Goal: Complete application form: Complete application form

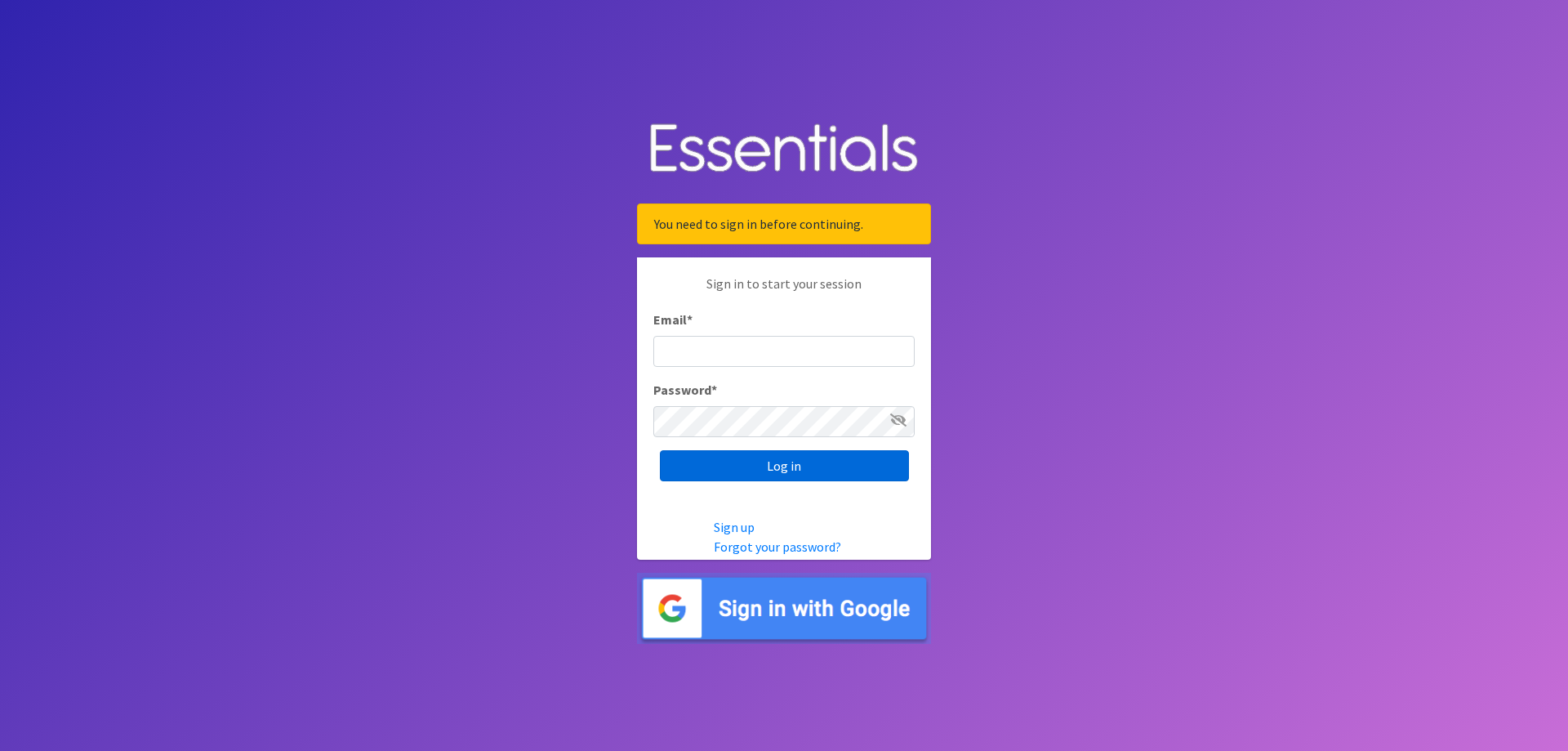
type input "[EMAIL_ADDRESS][DOMAIN_NAME]"
click at [773, 473] on input "Log in" at bounding box center [784, 465] width 249 height 31
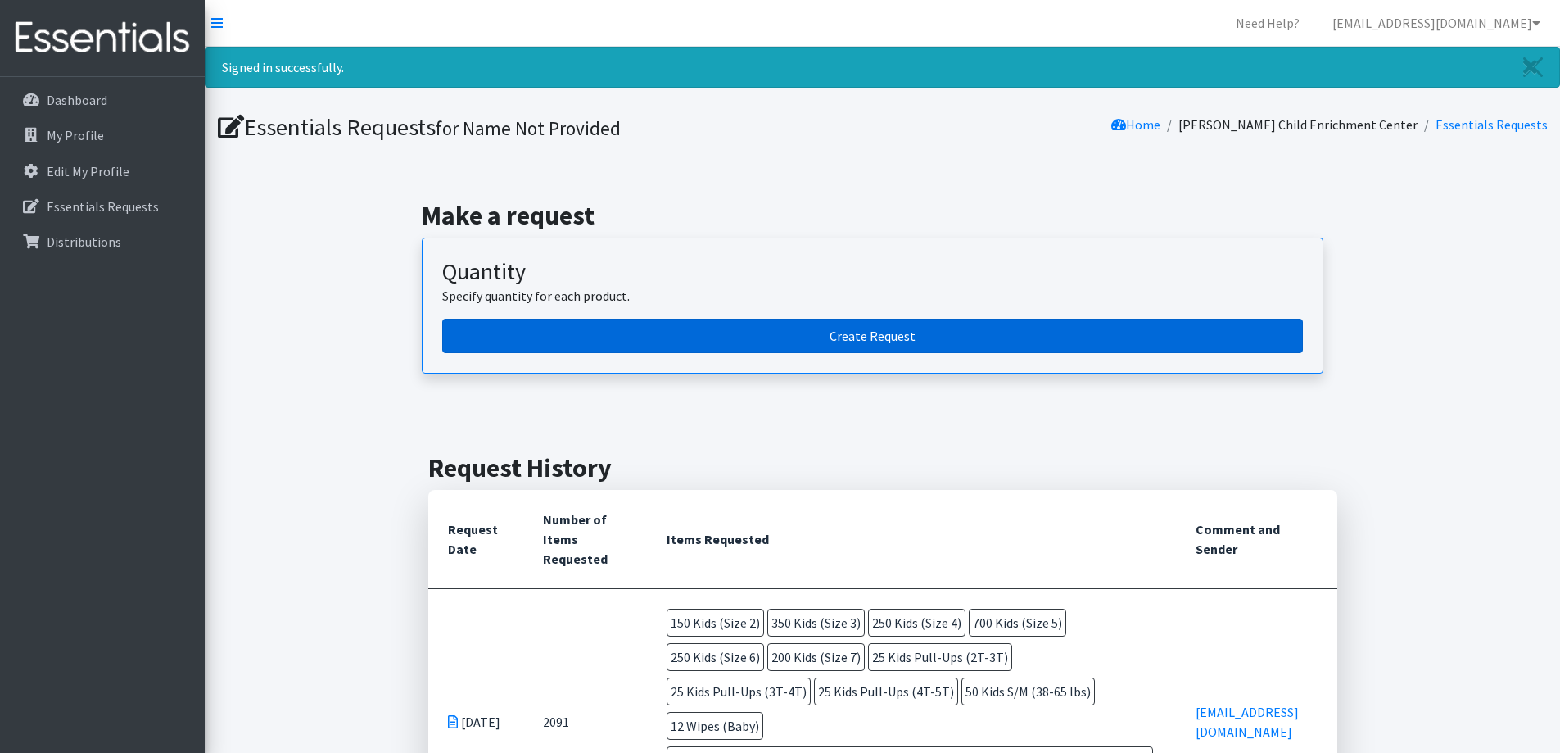
click at [846, 337] on link "Create Request" at bounding box center [872, 336] width 861 height 34
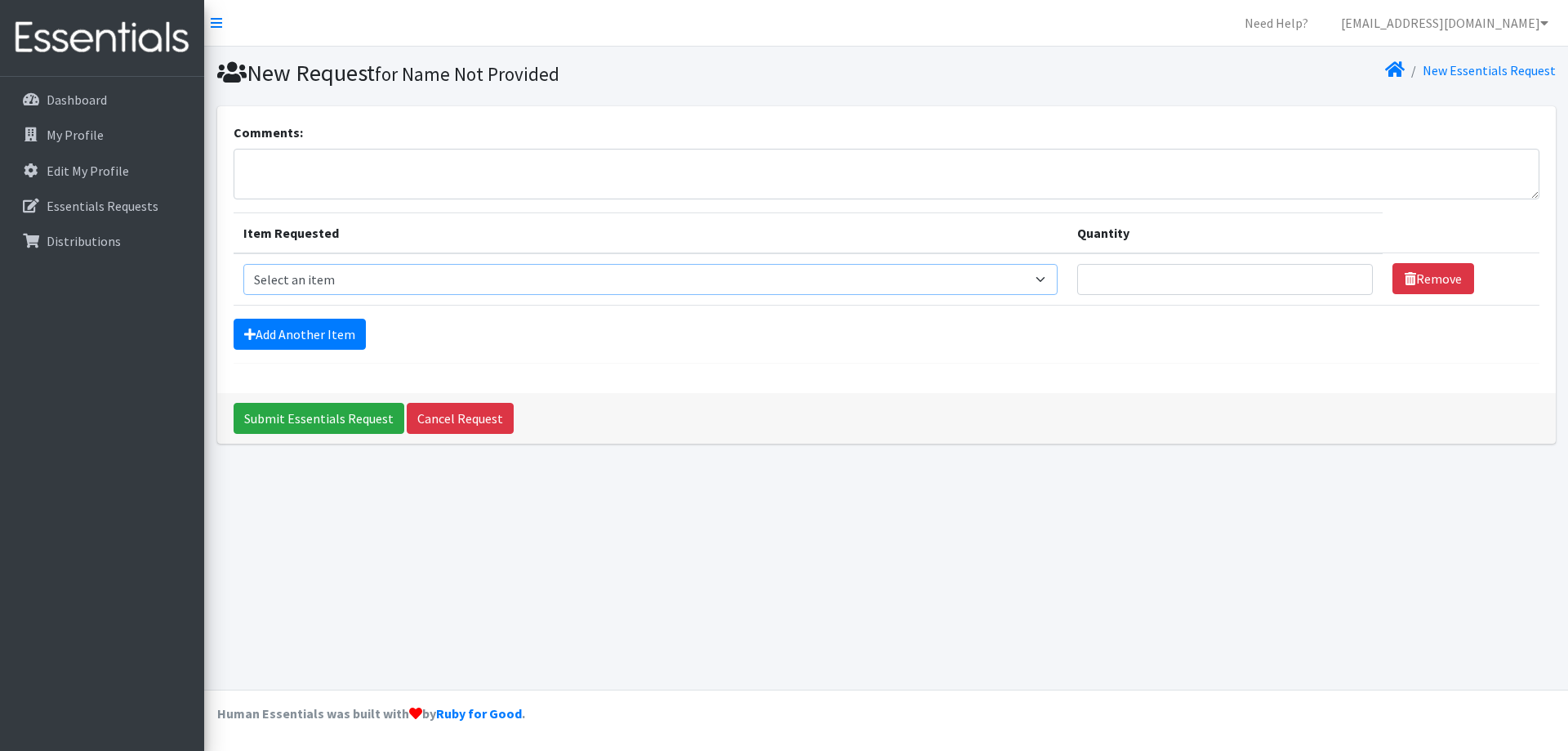
click at [1048, 279] on select "Select an item Adult Briefs (Large/X-Large) Adult Briefs (Medium/Large) Adult B…" at bounding box center [650, 279] width 814 height 31
select select "4562"
click at [243, 264] on select "Select an item Adult Briefs (Large/X-Large) Adult Briefs (Medium/Large) Adult B…" at bounding box center [650, 279] width 814 height 31
click at [1353, 276] on input "1" at bounding box center [1224, 279] width 296 height 31
click at [1348, 285] on input "1" at bounding box center [1224, 279] width 296 height 31
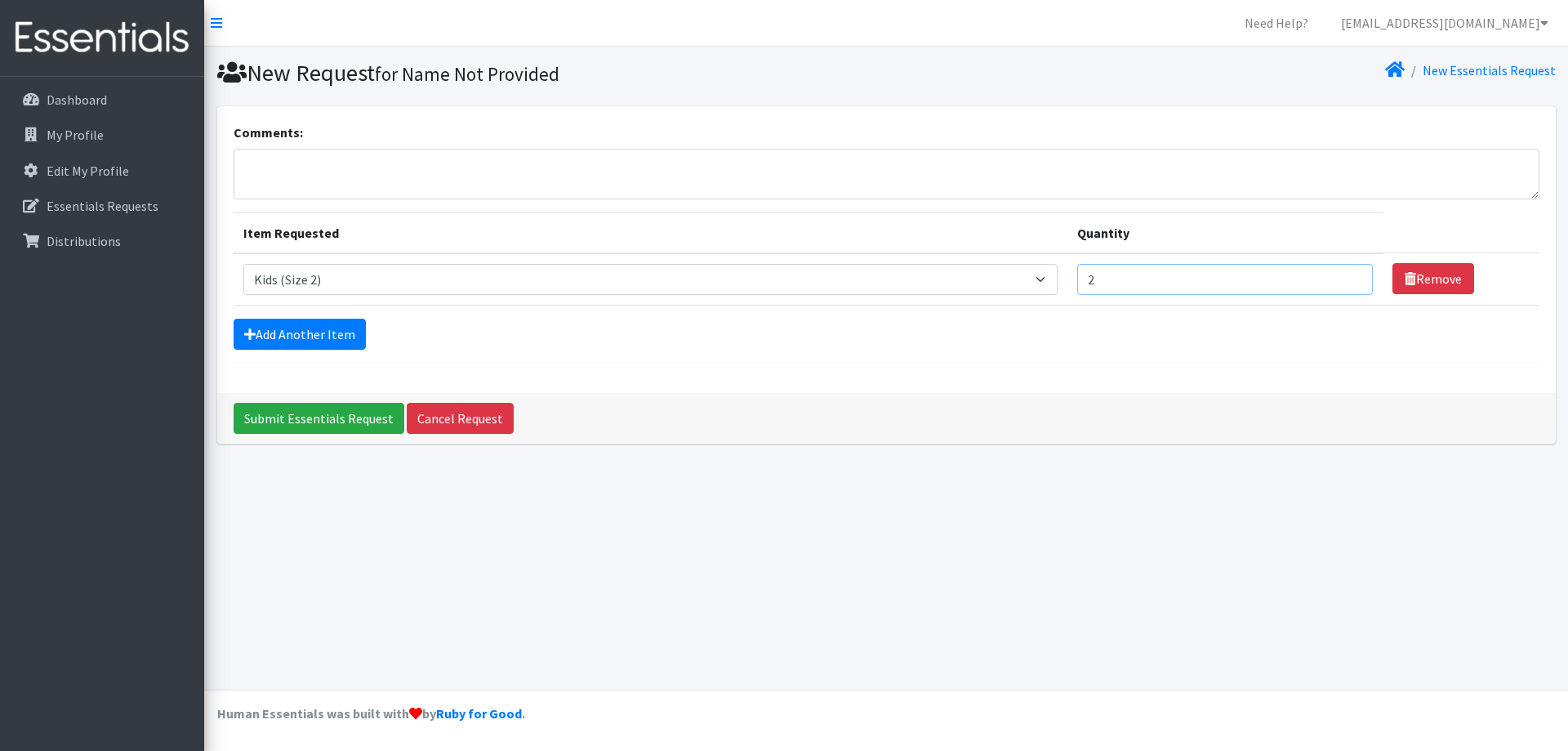
click at [1348, 270] on input "2" at bounding box center [1224, 279] width 296 height 31
drag, startPoint x: 1131, startPoint y: 287, endPoint x: 1099, endPoint y: 287, distance: 32.0
click at [1099, 287] on input "2" at bounding box center [1224, 279] width 296 height 31
type input "200"
click at [297, 336] on link "Add Another Item" at bounding box center [299, 333] width 133 height 31
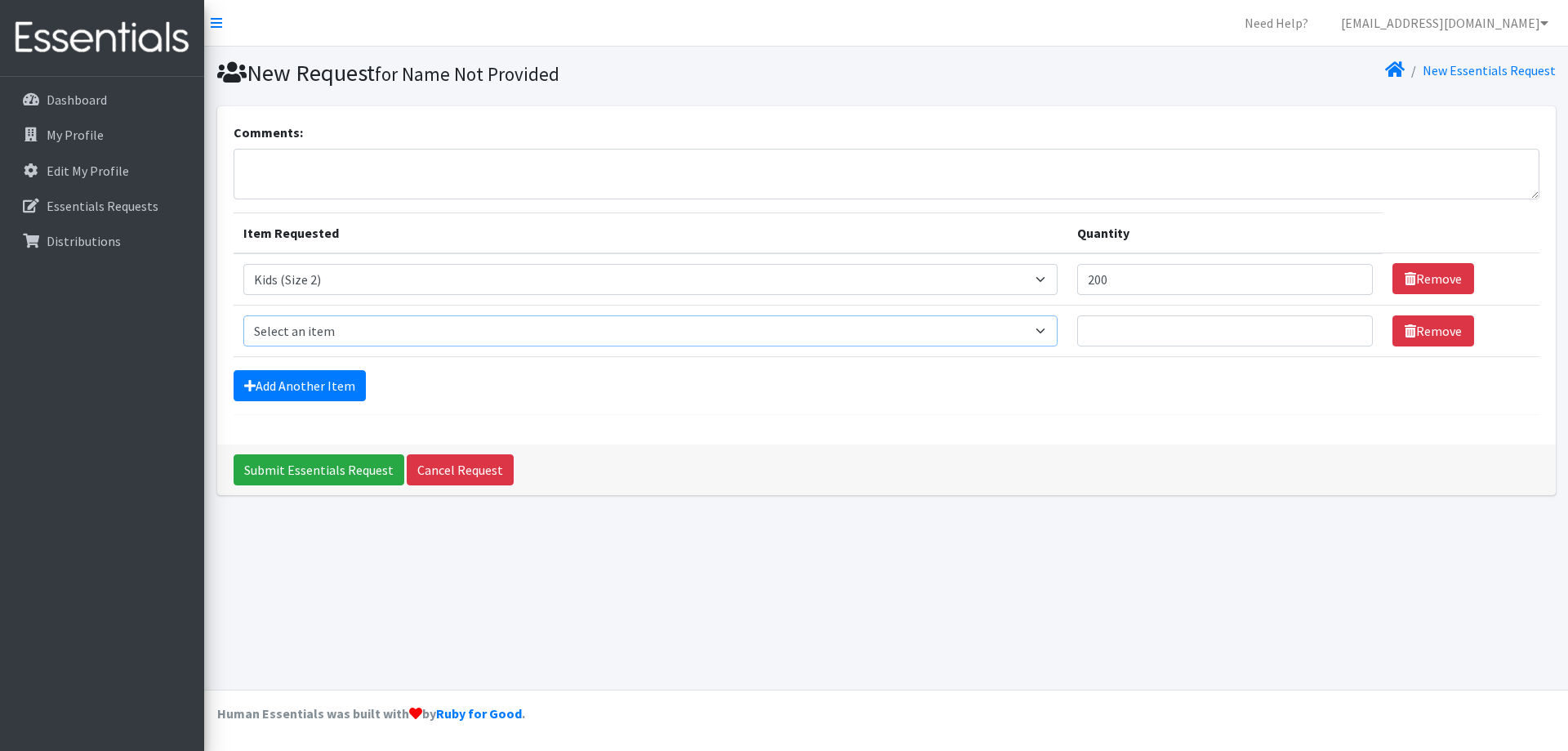
click at [293, 336] on select "Select an item Adult Briefs (Large/X-Large) Adult Briefs (Medium/Large) Adult B…" at bounding box center [650, 330] width 814 height 31
select select "4566"
click at [243, 315] on select "Select an item Adult Briefs (Large/X-Large) Adult Briefs (Medium/Large) Adult B…" at bounding box center [650, 330] width 814 height 31
click at [1136, 330] on input "Quantity" at bounding box center [1224, 330] width 296 height 31
type input "250"
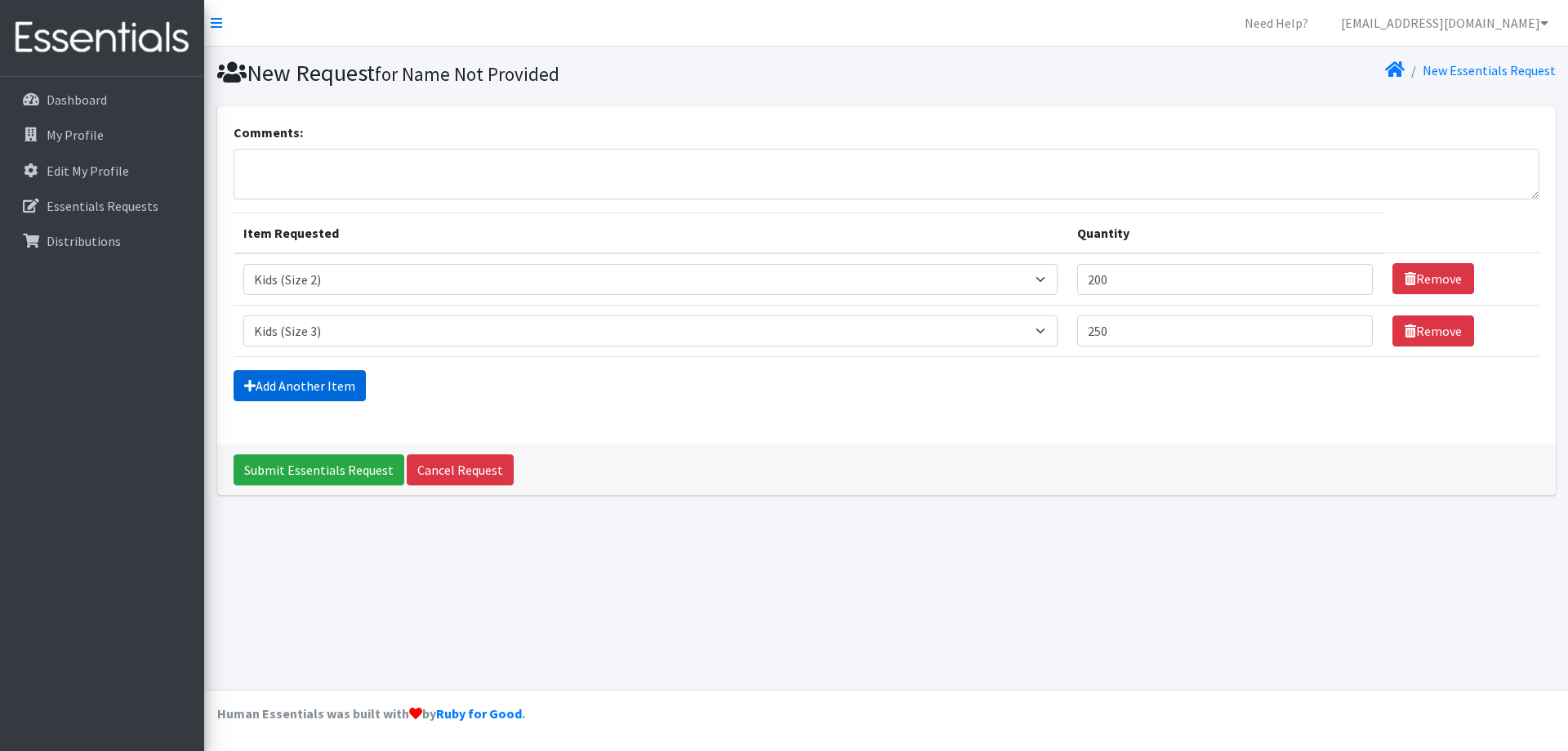
click at [274, 386] on link "Add Another Item" at bounding box center [299, 385] width 133 height 31
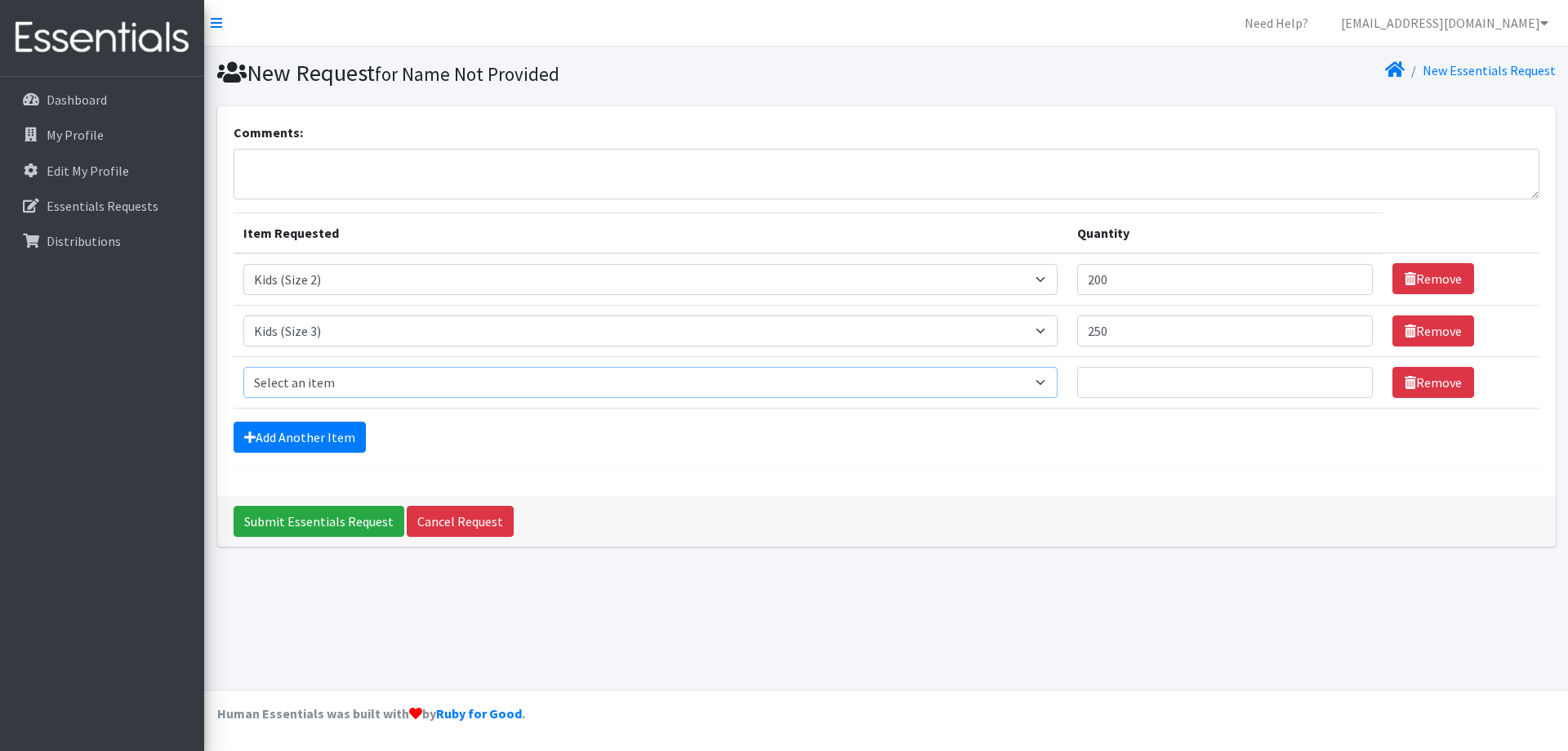
click at [274, 386] on select "Select an item Adult Briefs (Large/X-Large) Adult Briefs (Medium/Large) Adult B…" at bounding box center [650, 382] width 814 height 31
select select "4567"
click at [243, 367] on select "Select an item Adult Briefs (Large/X-Large) Adult Briefs (Medium/Large) Adult B…" at bounding box center [650, 382] width 814 height 31
drag, startPoint x: 1112, startPoint y: 380, endPoint x: 1086, endPoint y: 382, distance: 26.1
click at [1112, 381] on input "Quantity" at bounding box center [1224, 382] width 296 height 31
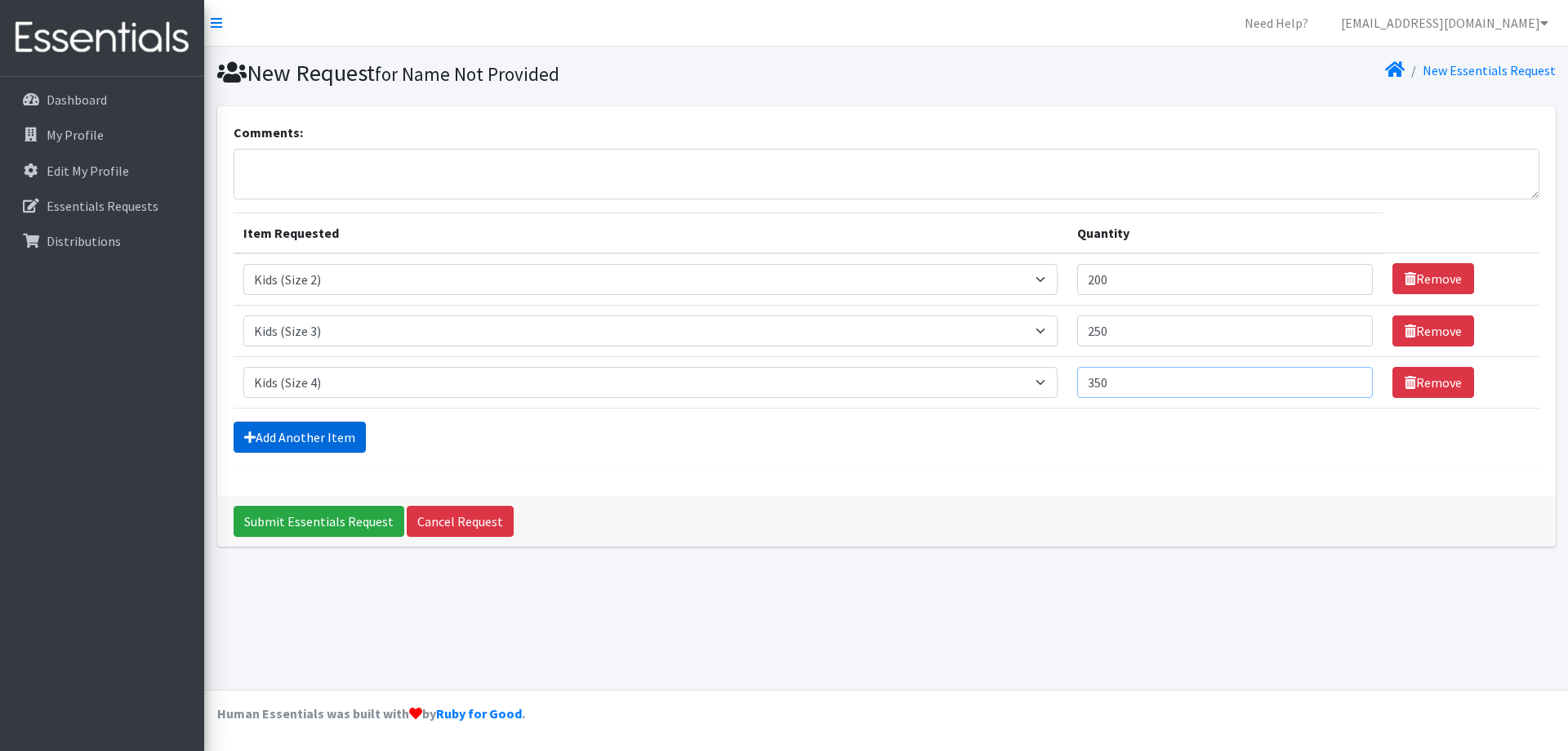
type input "350"
click at [269, 441] on link "Add Another Item" at bounding box center [299, 437] width 133 height 31
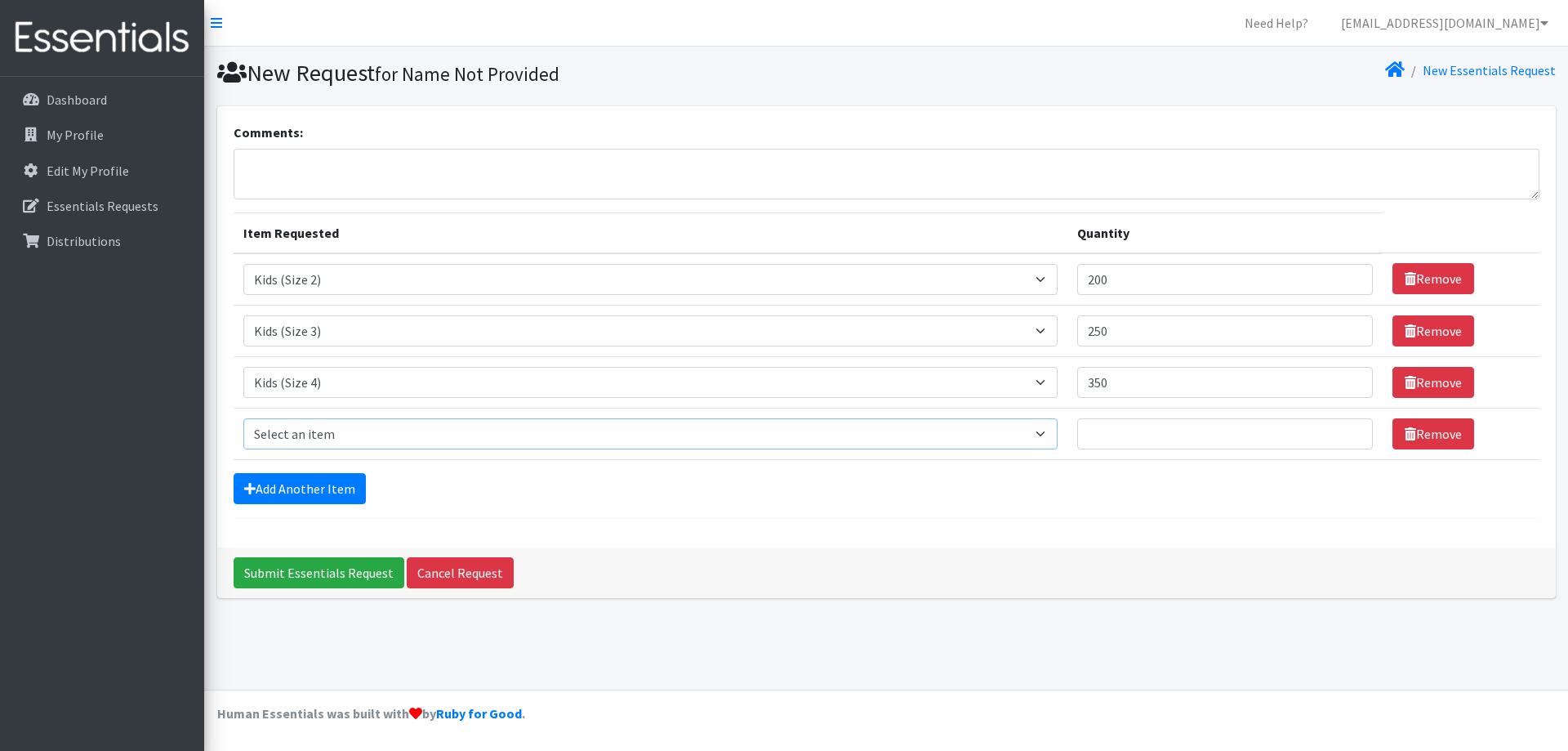
click at [269, 441] on select "Select an item Adult Briefs (Large/X-Large) Adult Briefs (Medium/Large) Adult B…" at bounding box center [650, 433] width 814 height 31
select select "4568"
click at [243, 418] on select "Select an item Adult Briefs (Large/X-Large) Adult Briefs (Medium/Large) Adult B…" at bounding box center [650, 433] width 814 height 31
click at [1129, 432] on input "Quantity" at bounding box center [1224, 433] width 296 height 31
type input "650"
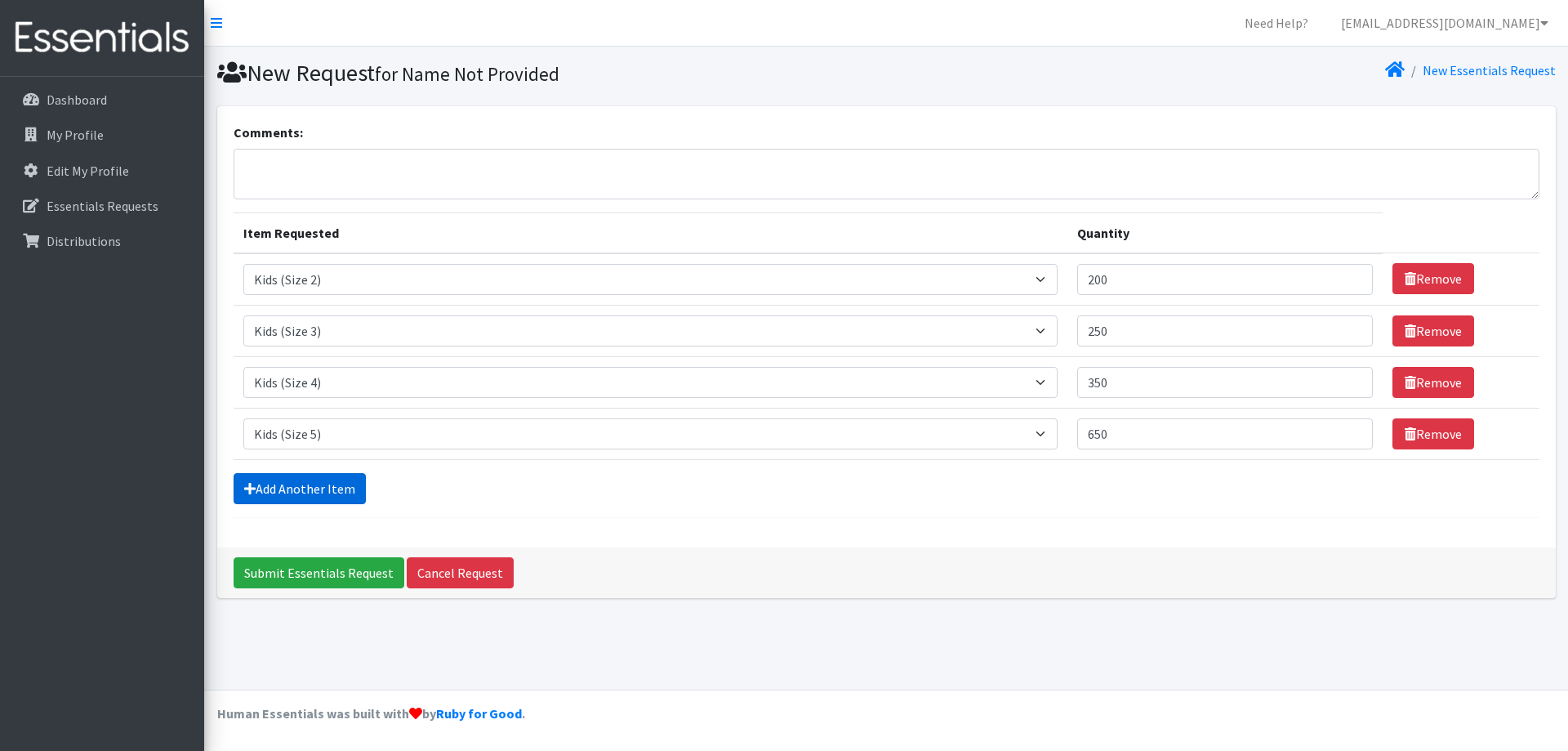
click at [283, 495] on link "Add Another Item" at bounding box center [299, 488] width 133 height 31
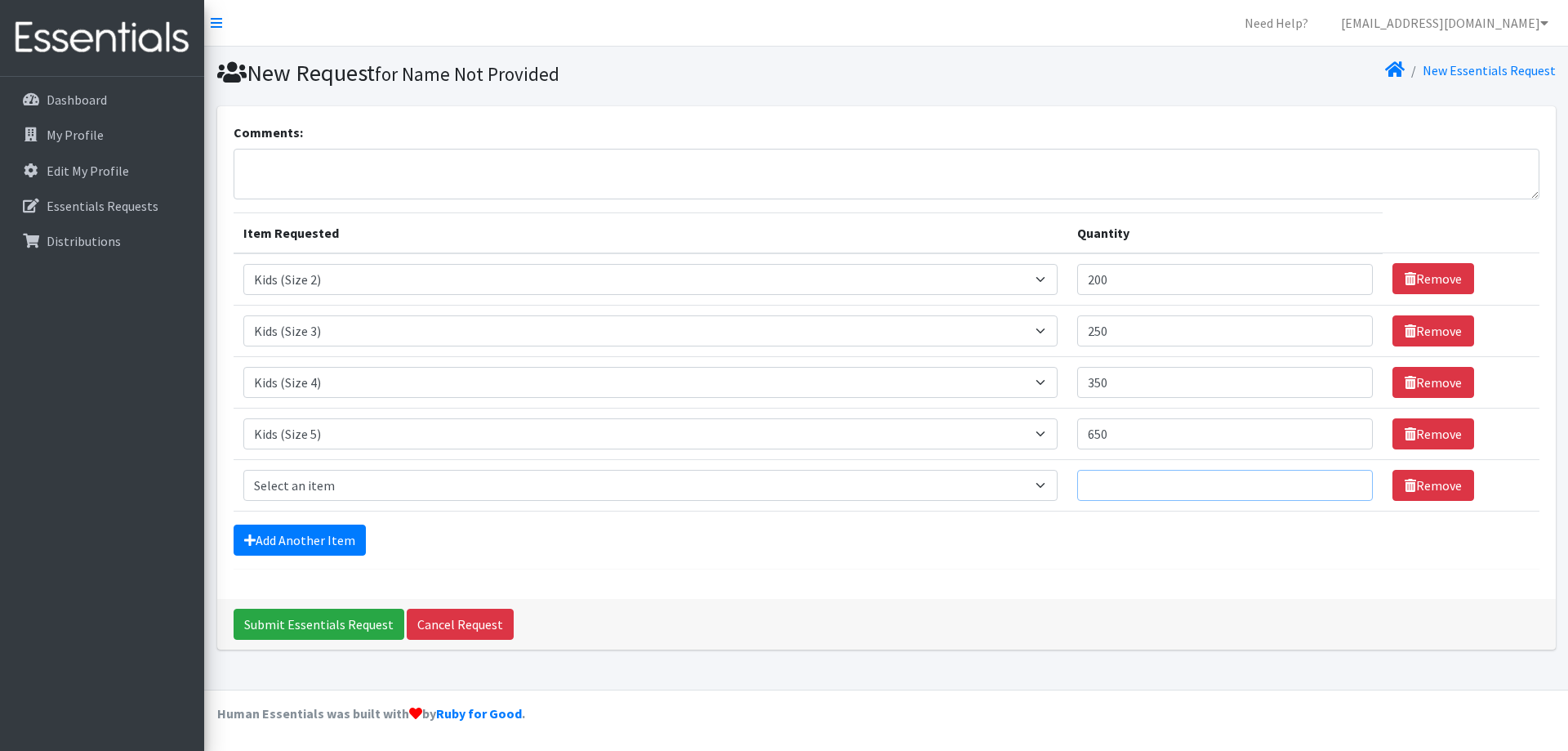
click at [1128, 491] on input "Quantity" at bounding box center [1224, 485] width 296 height 31
type input "300"
click at [312, 486] on select "Select an item Adult Briefs (Large/X-Large) Adult Briefs (Medium/Large) Adult B…" at bounding box center [650, 485] width 814 height 31
select select "4572"
click at [243, 470] on select "Select an item Adult Briefs (Large/X-Large) Adult Briefs (Medium/Large) Adult B…" at bounding box center [650, 485] width 814 height 31
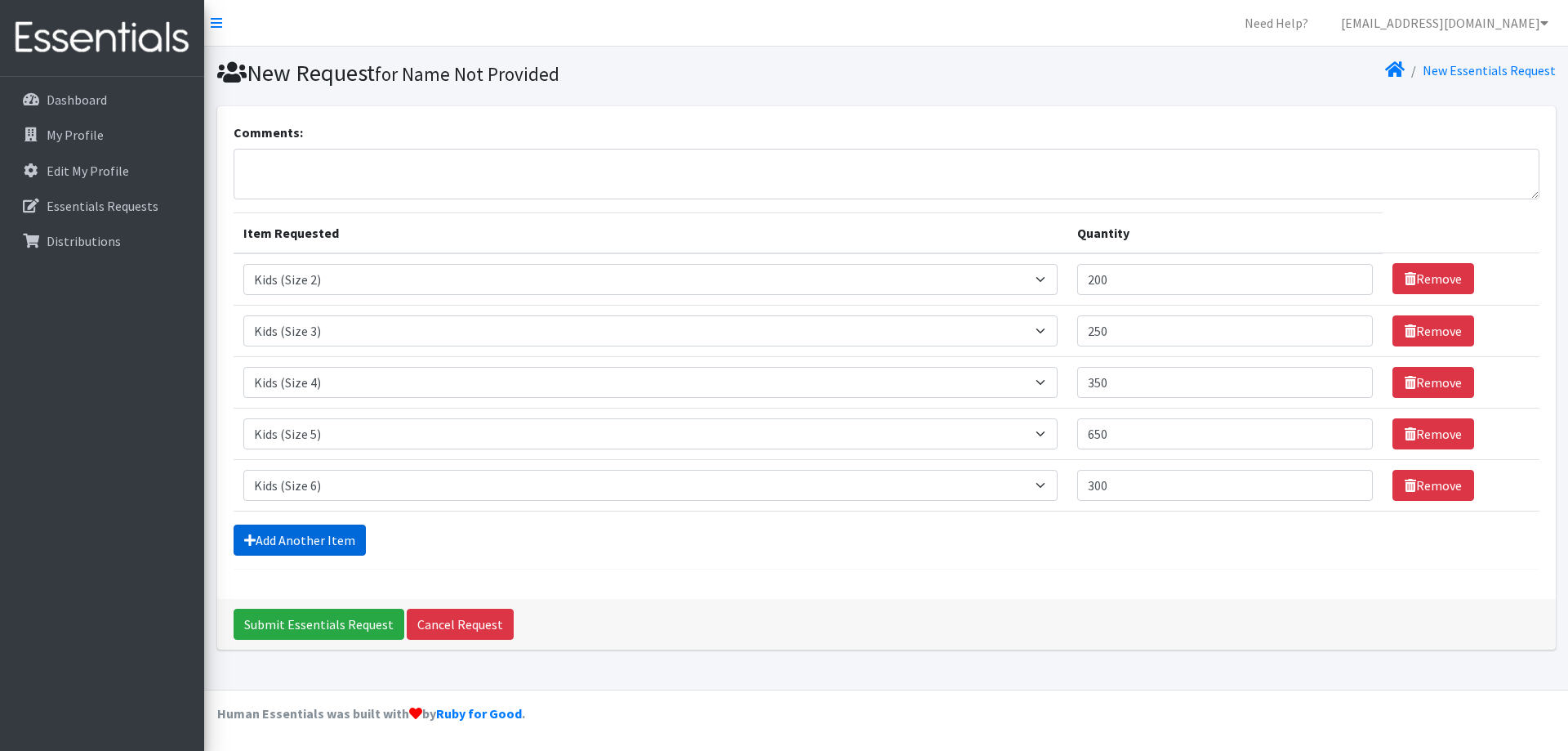
click at [273, 540] on link "Add Another Item" at bounding box center [299, 540] width 133 height 31
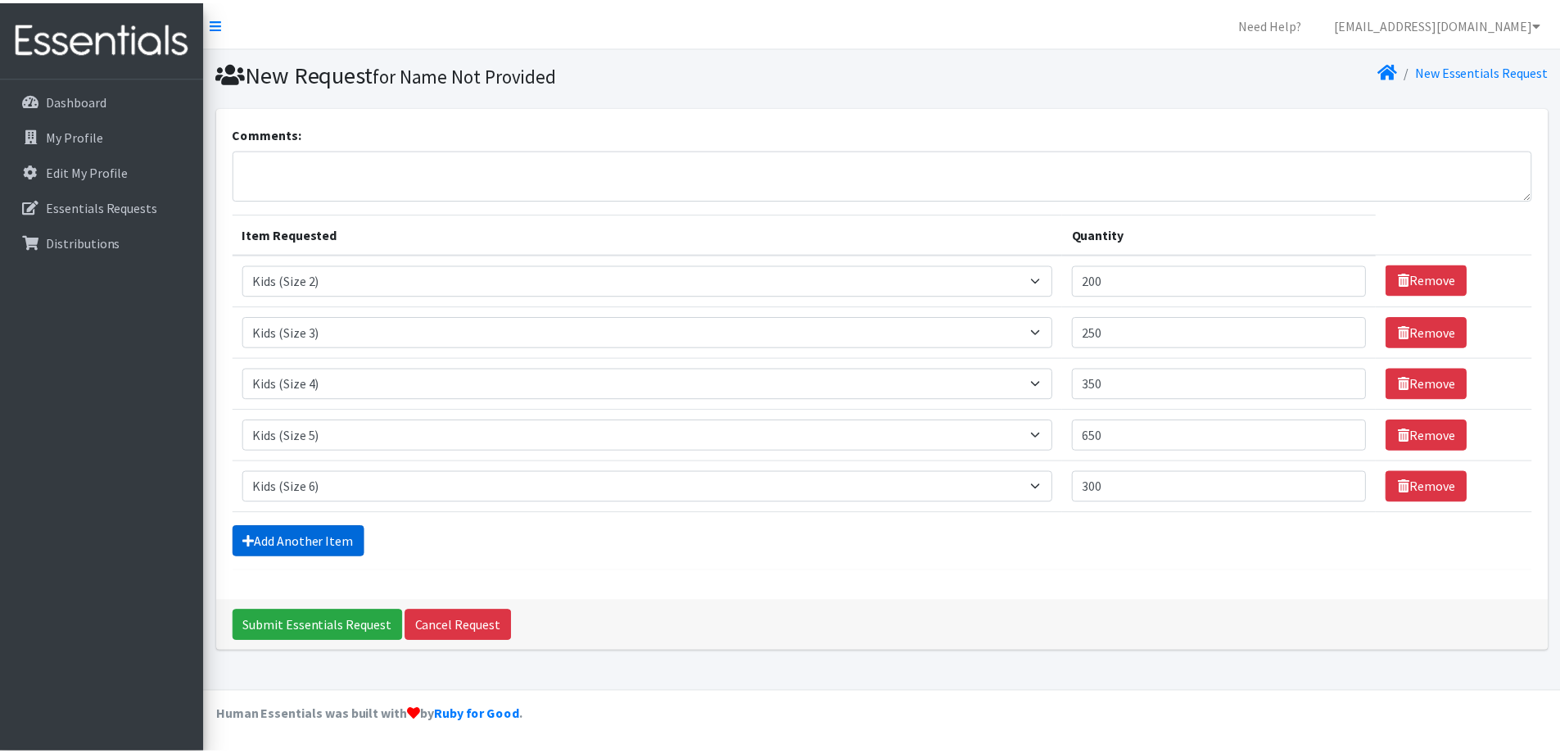
scroll to position [25, 0]
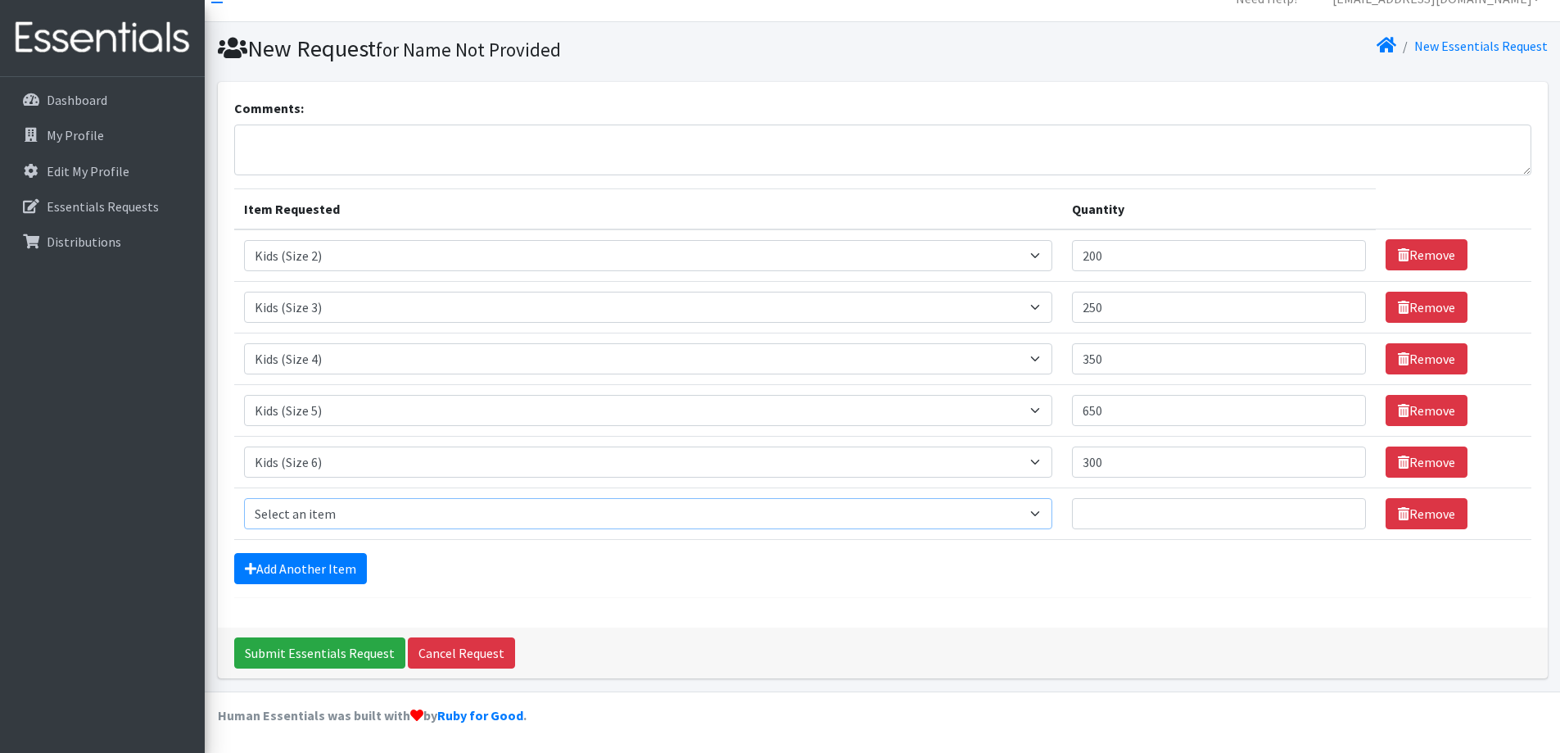
click at [306, 510] on select "Select an item Adult Briefs (Large/X-Large) Adult Briefs (Medium/Large) Adult B…" at bounding box center [648, 513] width 809 height 31
select select "13208"
click at [244, 498] on select "Select an item Adult Briefs (Large/X-Large) Adult Briefs (Medium/Large) Adult B…" at bounding box center [648, 513] width 809 height 31
click at [1167, 524] on input "Quantity" at bounding box center [1219, 513] width 294 height 31
type input "100"
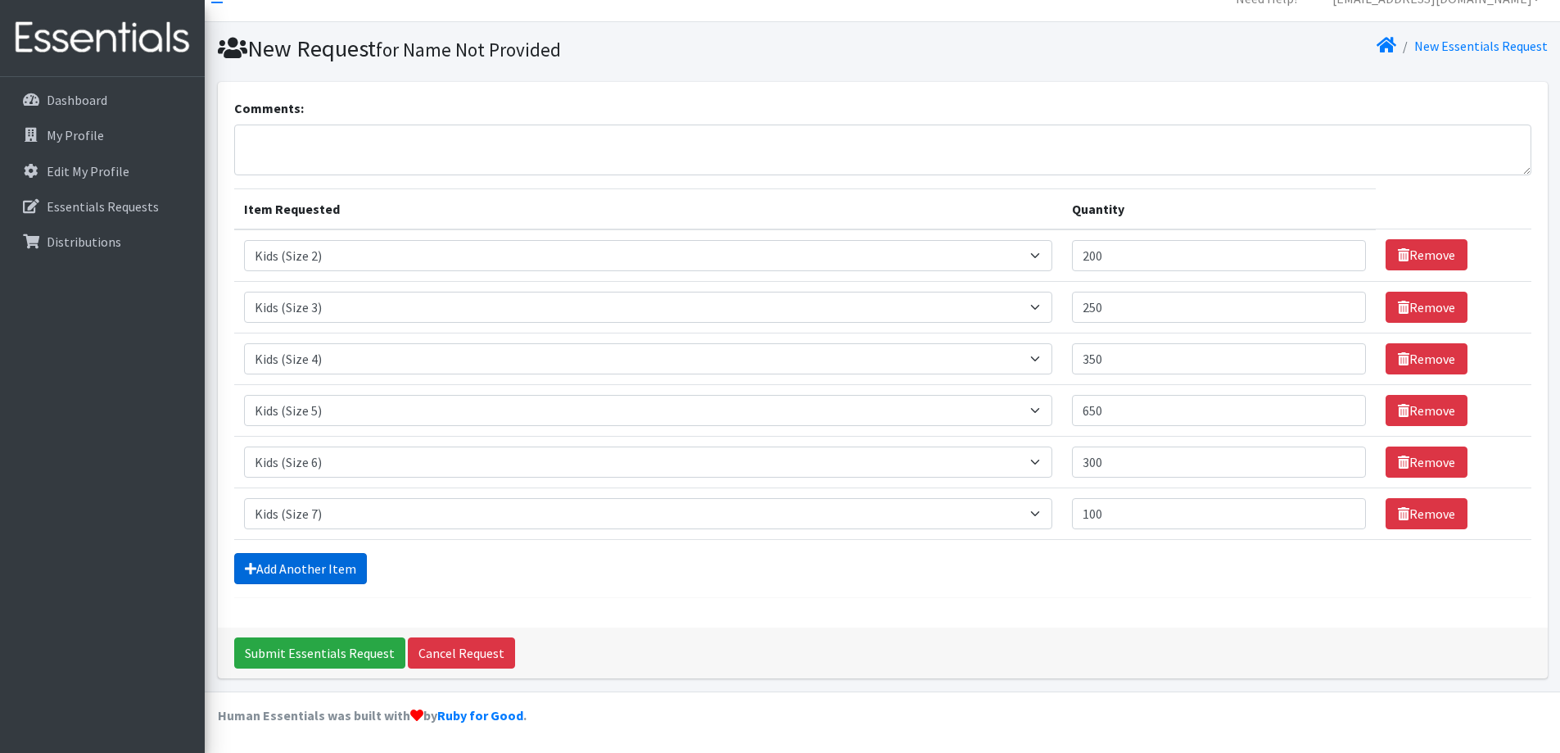
click at [298, 572] on link "Add Another Item" at bounding box center [300, 568] width 133 height 31
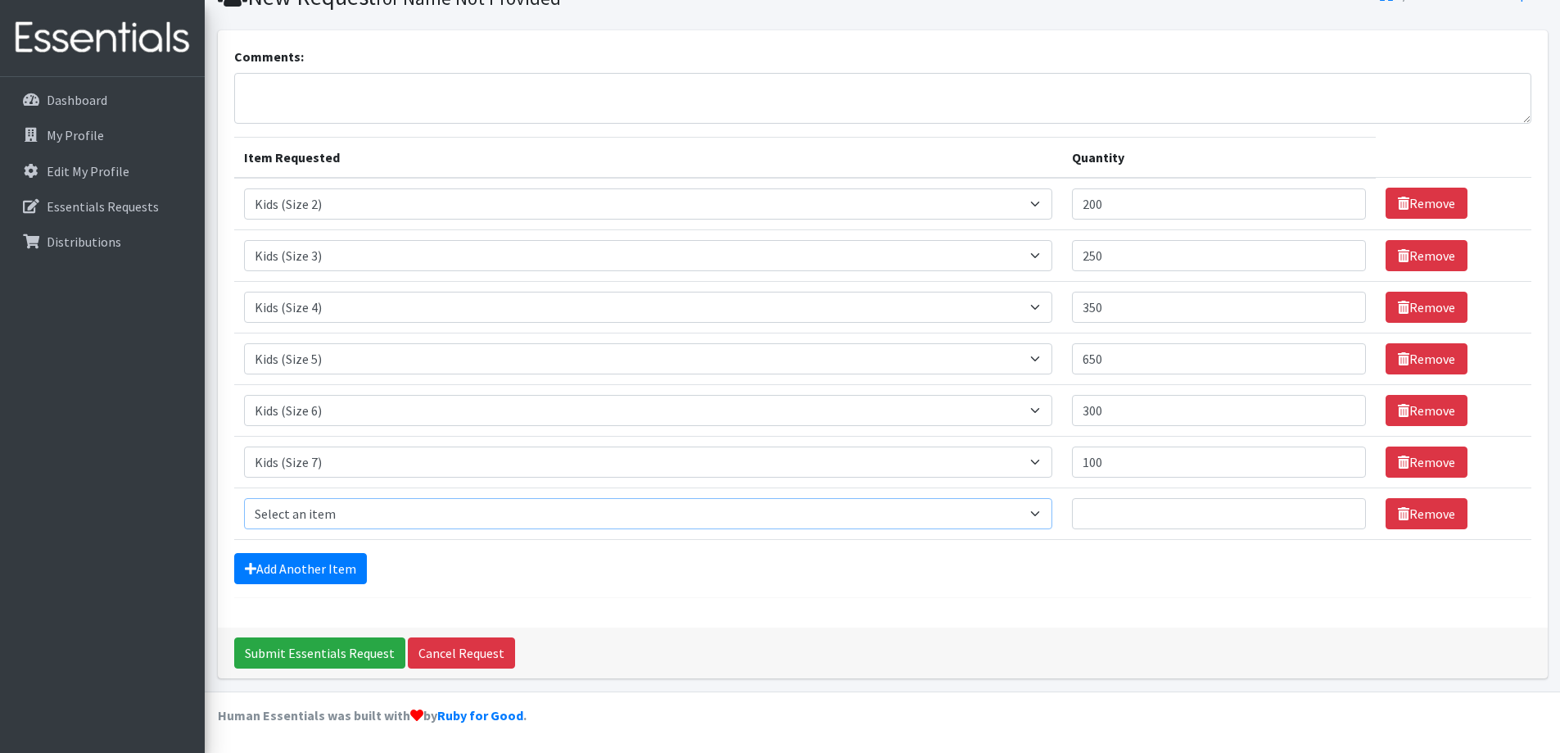
click at [287, 509] on select "Select an item Adult Briefs (Large/X-Large) Adult Briefs (Medium/Large) Adult B…" at bounding box center [648, 513] width 809 height 31
select select "4573"
click at [244, 498] on select "Select an item Adult Briefs (Large/X-Large) Adult Briefs (Medium/Large) Adult B…" at bounding box center [648, 513] width 809 height 31
click at [1126, 520] on input "Quantity" at bounding box center [1219, 513] width 294 height 31
type input "25"
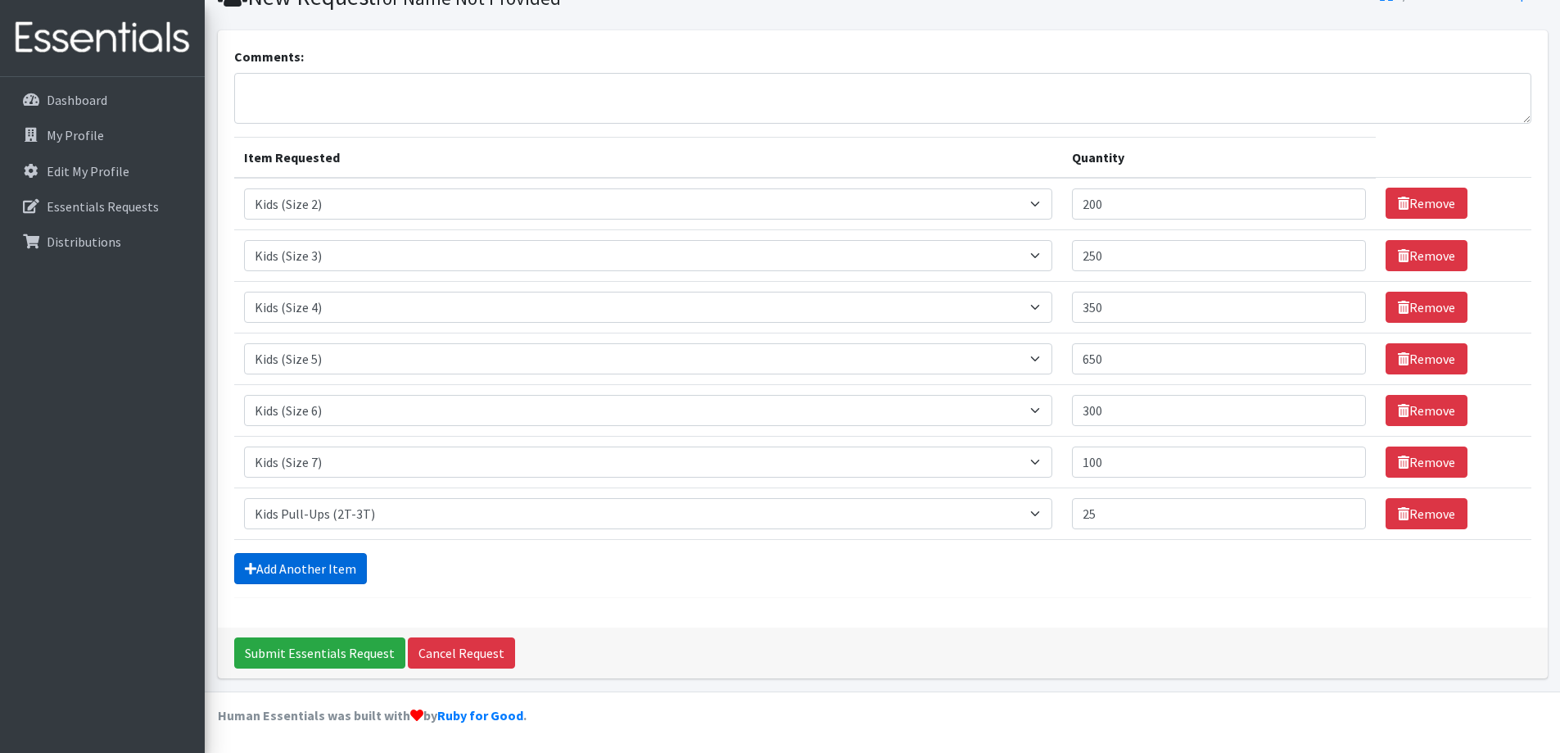
click at [265, 575] on link "Add Another Item" at bounding box center [300, 568] width 133 height 31
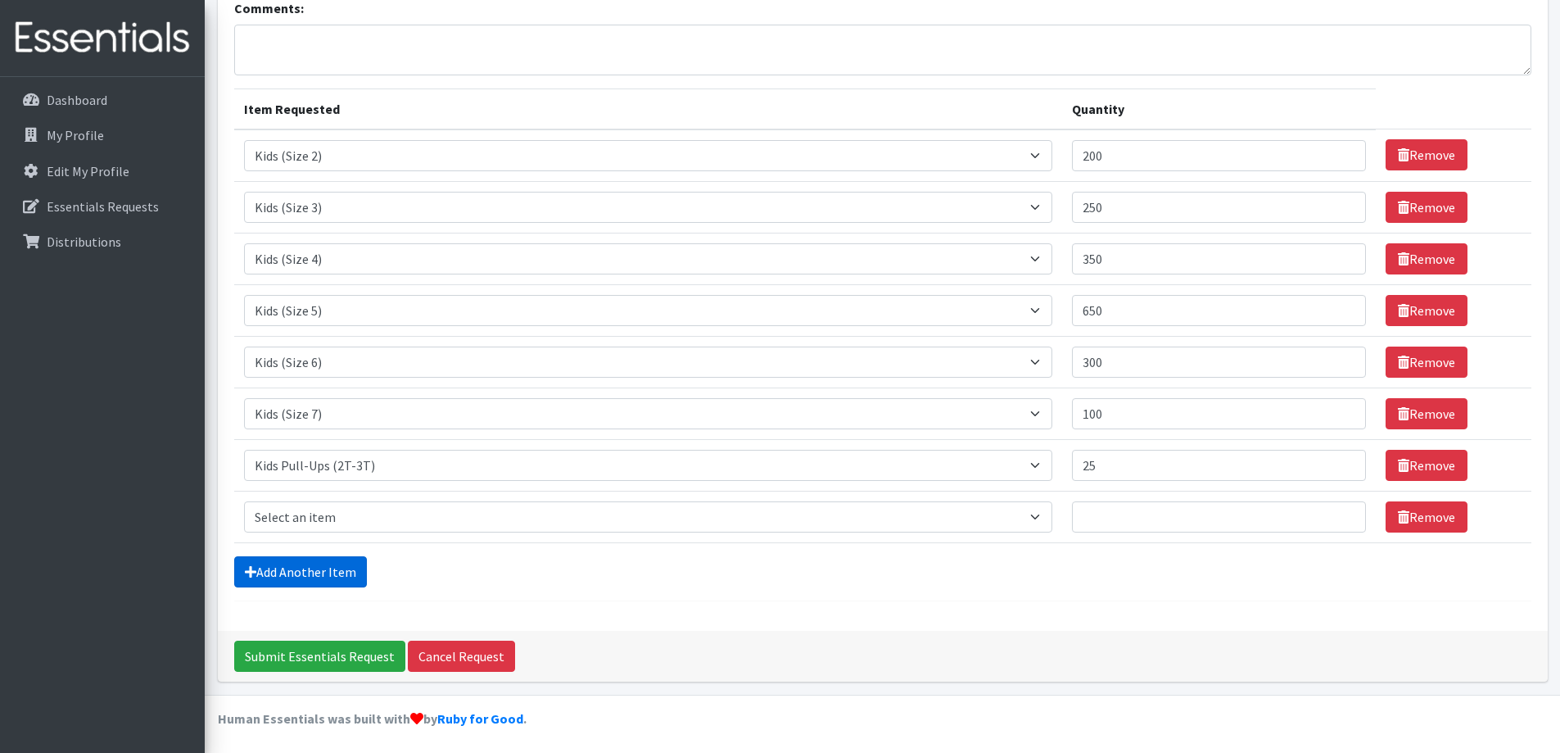
scroll to position [128, 0]
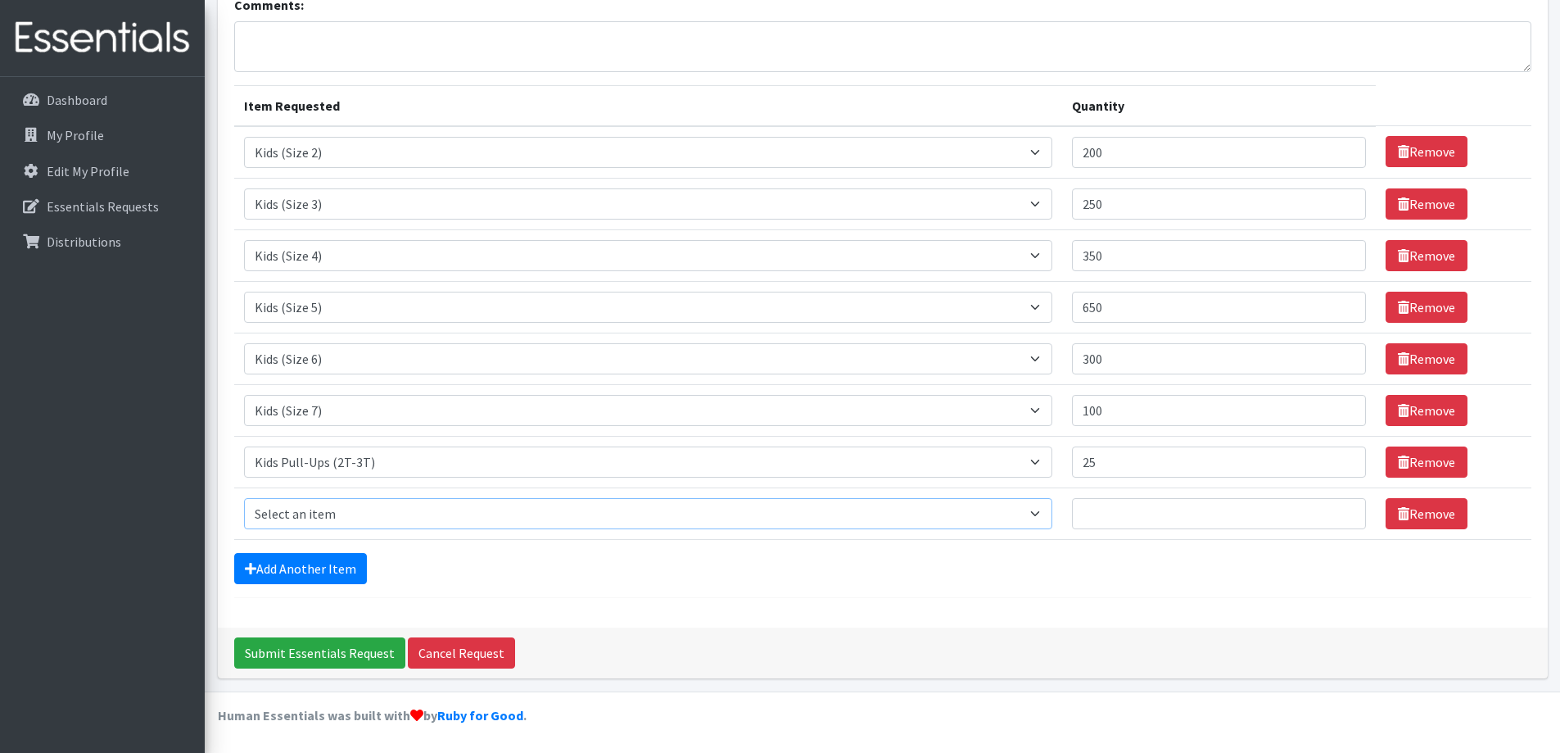
click at [279, 515] on select "Select an item Adult Briefs (Large/X-Large) Adult Briefs (Medium/Large) Adult B…" at bounding box center [648, 513] width 809 height 31
select select "4574"
click at [244, 498] on select "Select an item Adult Briefs (Large/X-Large) Adult Briefs (Medium/Large) Adult B…" at bounding box center [648, 513] width 809 height 31
click at [1102, 515] on input "Quantity" at bounding box center [1219, 513] width 294 height 31
type input "25"
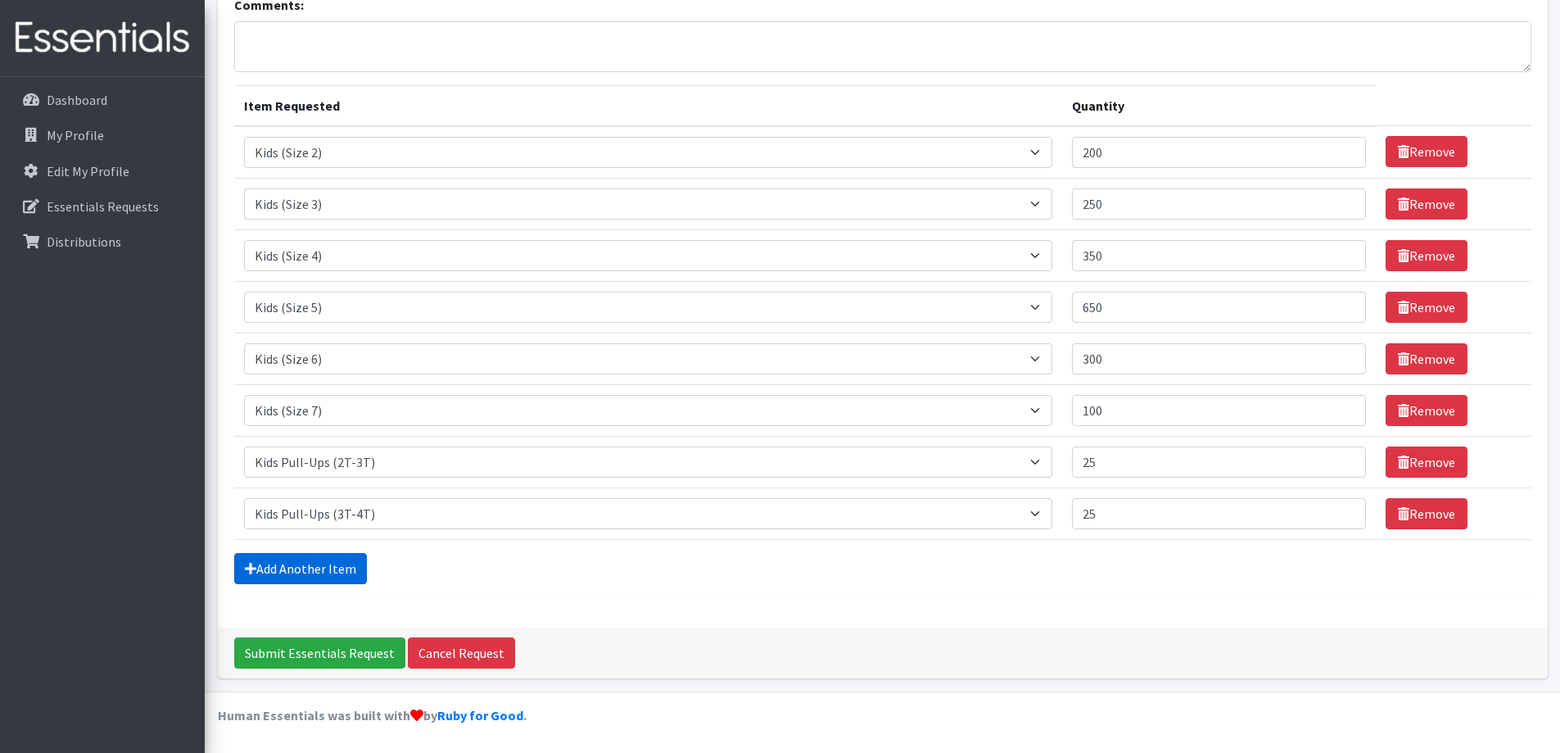
click at [300, 555] on link "Add Another Item" at bounding box center [300, 568] width 133 height 31
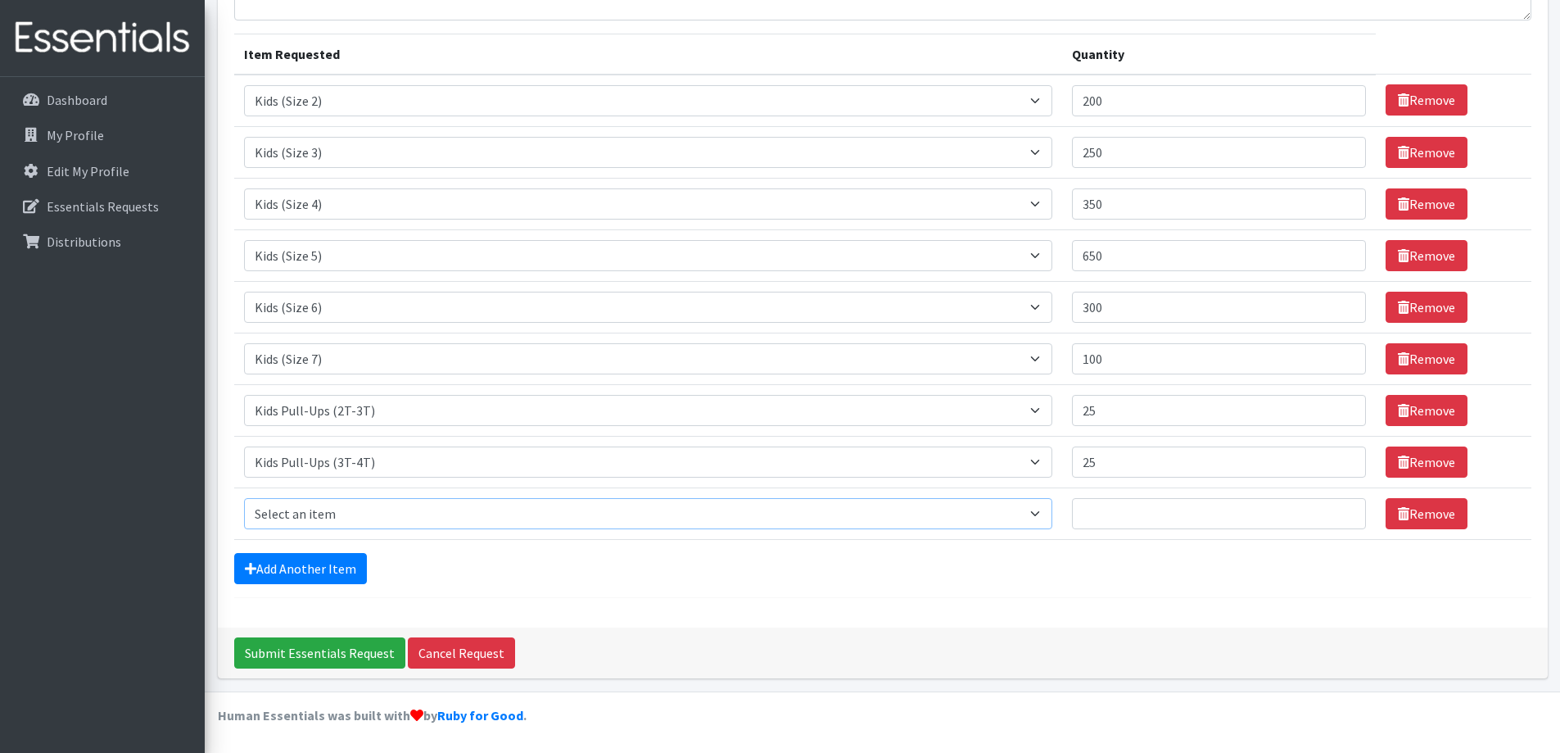
click at [295, 509] on select "Select an item Adult Briefs (Large/X-Large) Adult Briefs (Medium/Large) Adult B…" at bounding box center [648, 513] width 809 height 31
select select "4571"
click at [244, 498] on select "Select an item Adult Briefs (Large/X-Large) Adult Briefs (Medium/Large) Adult B…" at bounding box center [648, 513] width 809 height 31
click at [1127, 524] on input "Quantity" at bounding box center [1219, 513] width 294 height 31
type input "25"
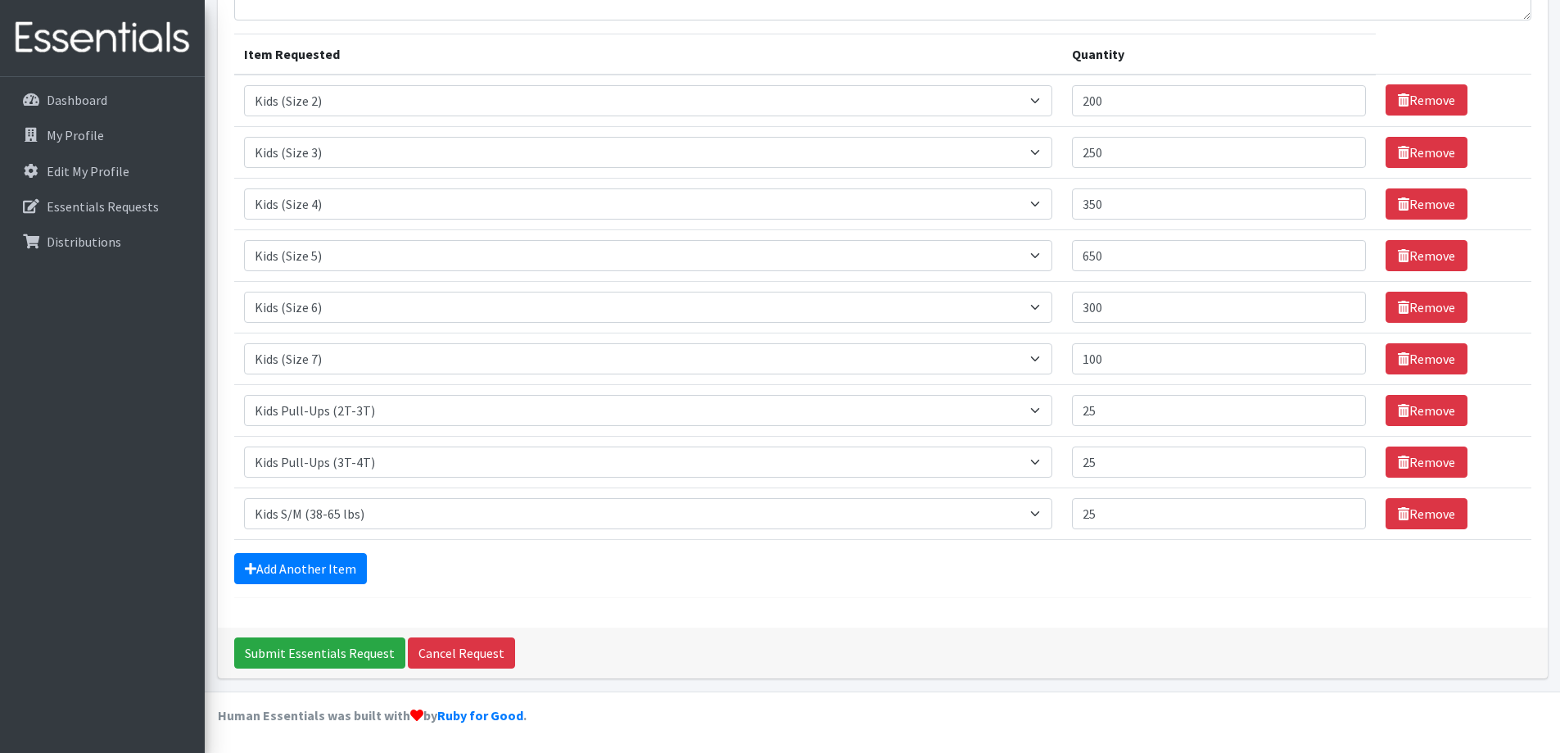
click at [1348, 575] on div "Add Another Item" at bounding box center [883, 568] width 1298 height 31
click at [292, 568] on link "Add Another Item" at bounding box center [300, 568] width 133 height 31
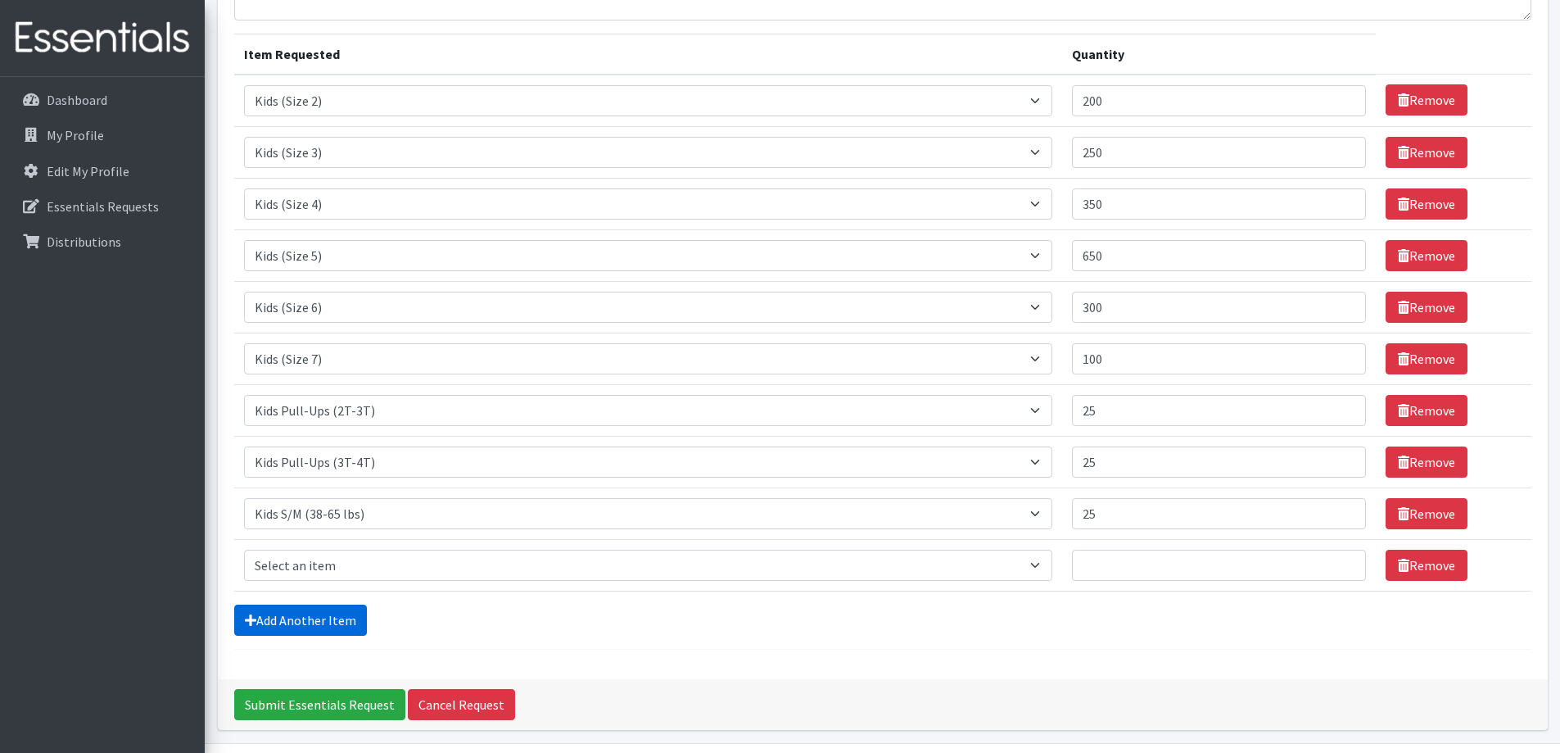
scroll to position [231, 0]
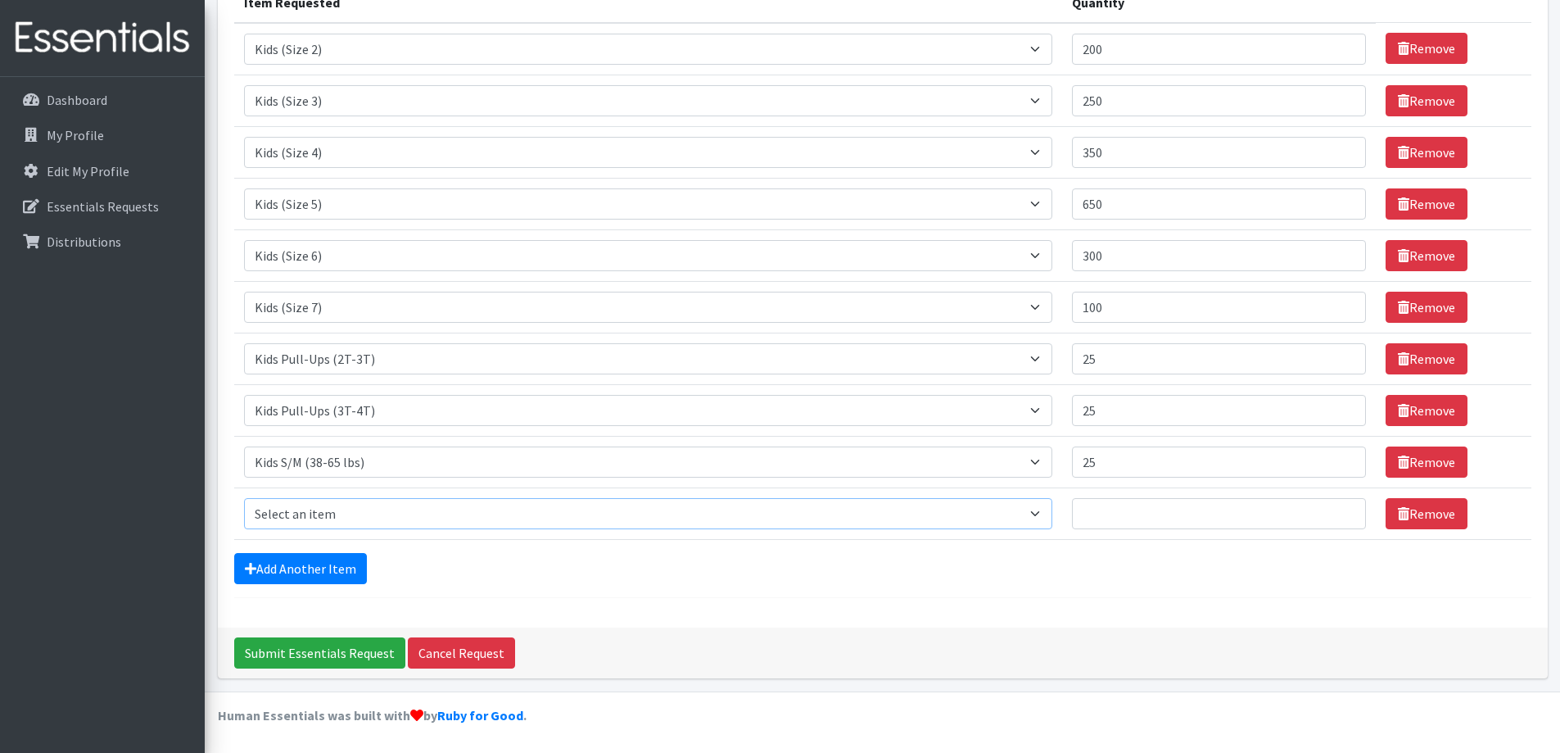
click at [291, 511] on select "Select an item Adult Briefs (Large/X-Large) Adult Briefs (Medium/Large) Adult B…" at bounding box center [648, 513] width 809 height 31
select select "4575"
click at [244, 498] on select "Select an item Adult Briefs (Large/X-Large) Adult Briefs (Medium/Large) Adult B…" at bounding box center [648, 513] width 809 height 31
drag, startPoint x: 1170, startPoint y: 510, endPoint x: 1154, endPoint y: 512, distance: 15.8
click at [1169, 512] on input "Quantity" at bounding box center [1219, 513] width 294 height 31
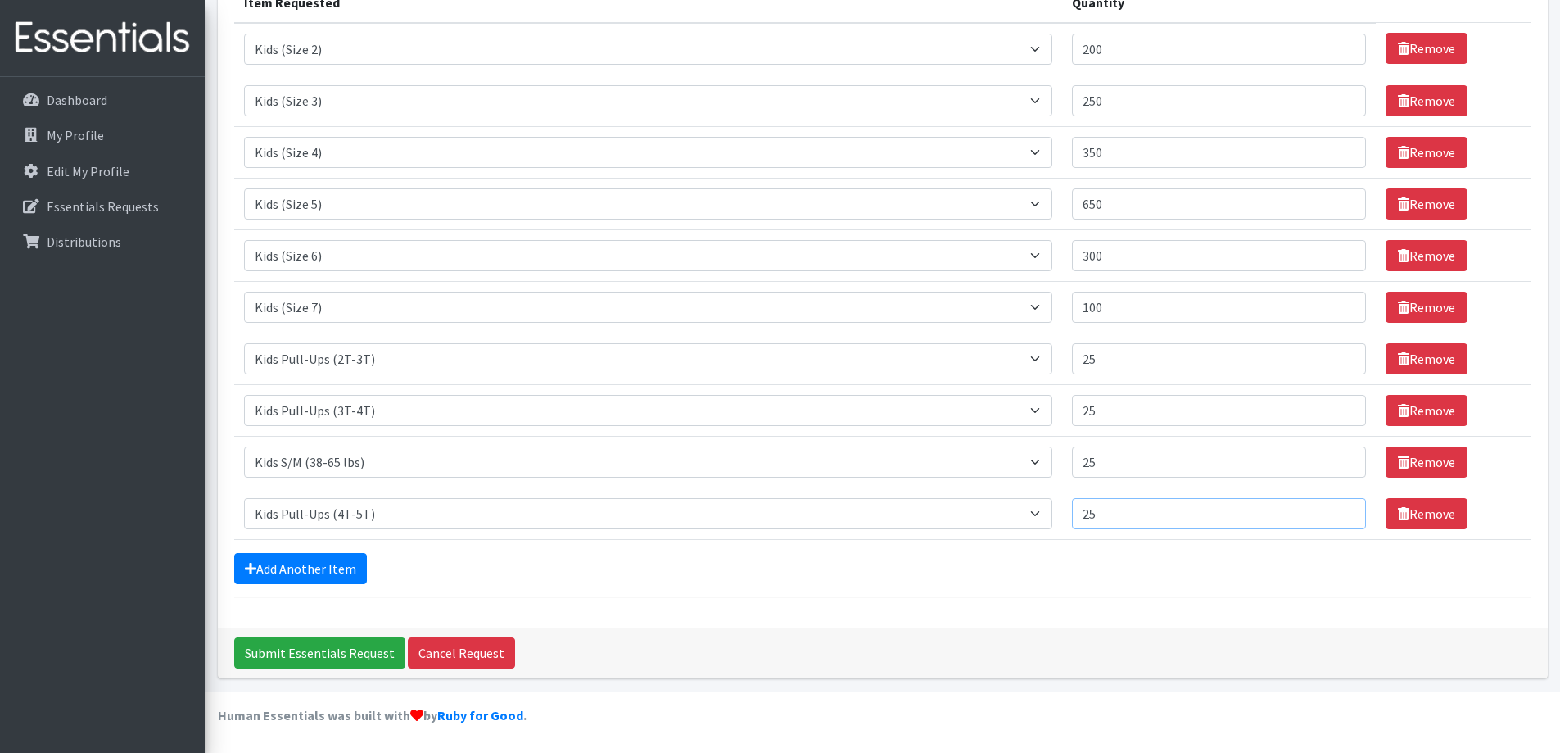
type input "25"
click at [829, 564] on div "Add Another Item" at bounding box center [883, 568] width 1298 height 31
click at [309, 568] on link "Add Another Item" at bounding box center [300, 568] width 133 height 31
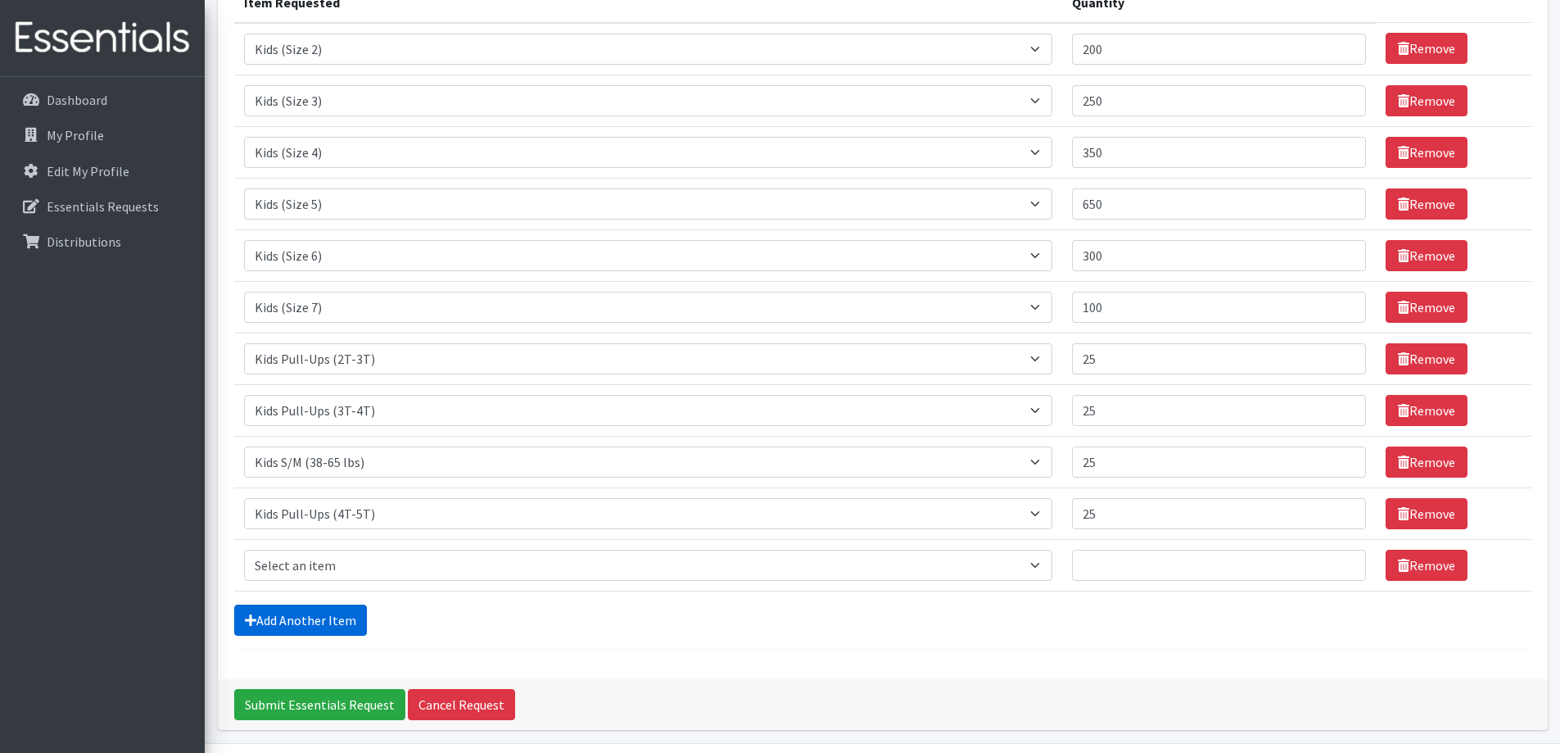
scroll to position [283, 0]
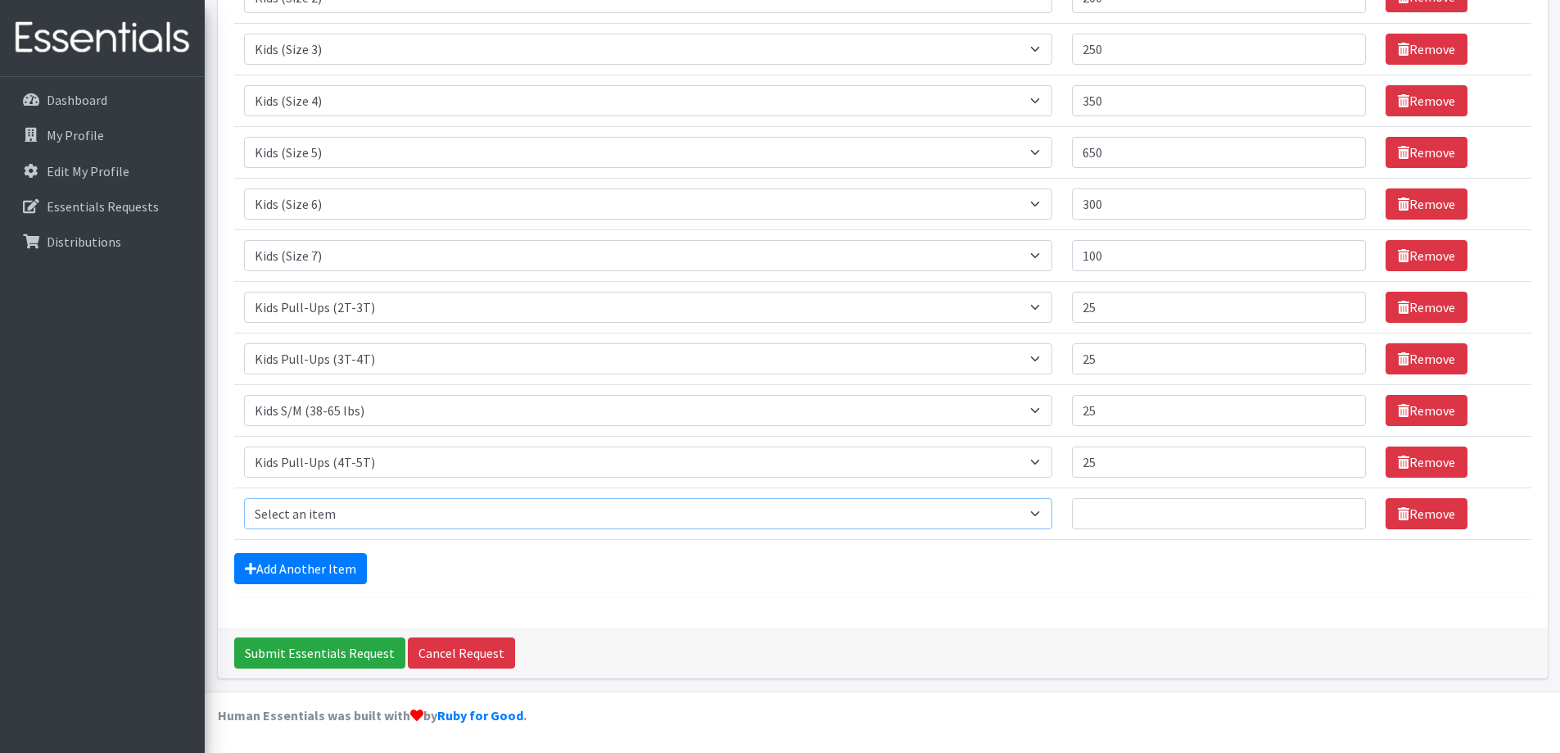
click at [318, 516] on select "Select an item Adult Briefs (Large/X-Large) Adult Briefs (Medium/Large) Adult B…" at bounding box center [648, 513] width 809 height 31
select select "4558"
click at [244, 498] on select "Select an item Adult Briefs (Large/X-Large) Adult Briefs (Medium/Large) Adult B…" at bounding box center [648, 513] width 809 height 31
click at [1154, 521] on input "Quantity" at bounding box center [1219, 513] width 294 height 31
click at [1342, 519] on input "1" at bounding box center [1219, 513] width 294 height 31
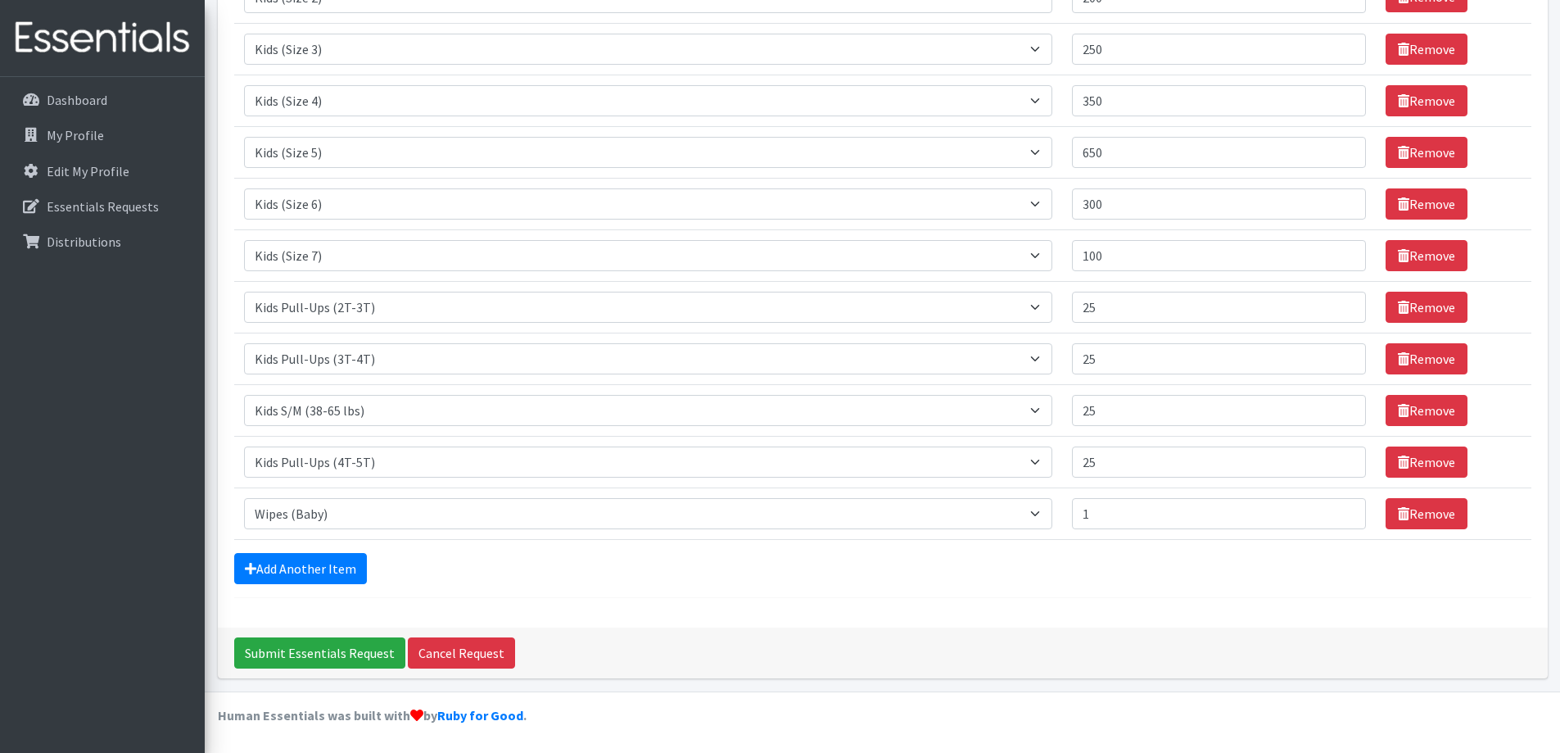
click at [1075, 516] on td "Quantity 1" at bounding box center [1219, 513] width 314 height 52
drag, startPoint x: 1098, startPoint y: 518, endPoint x: 1084, endPoint y: 518, distance: 14.7
click at [1084, 518] on input "1" at bounding box center [1219, 513] width 294 height 31
drag, startPoint x: 1110, startPoint y: 512, endPoint x: 1095, endPoint y: 511, distance: 14.8
click at [1095, 511] on input "24" at bounding box center [1219, 513] width 294 height 31
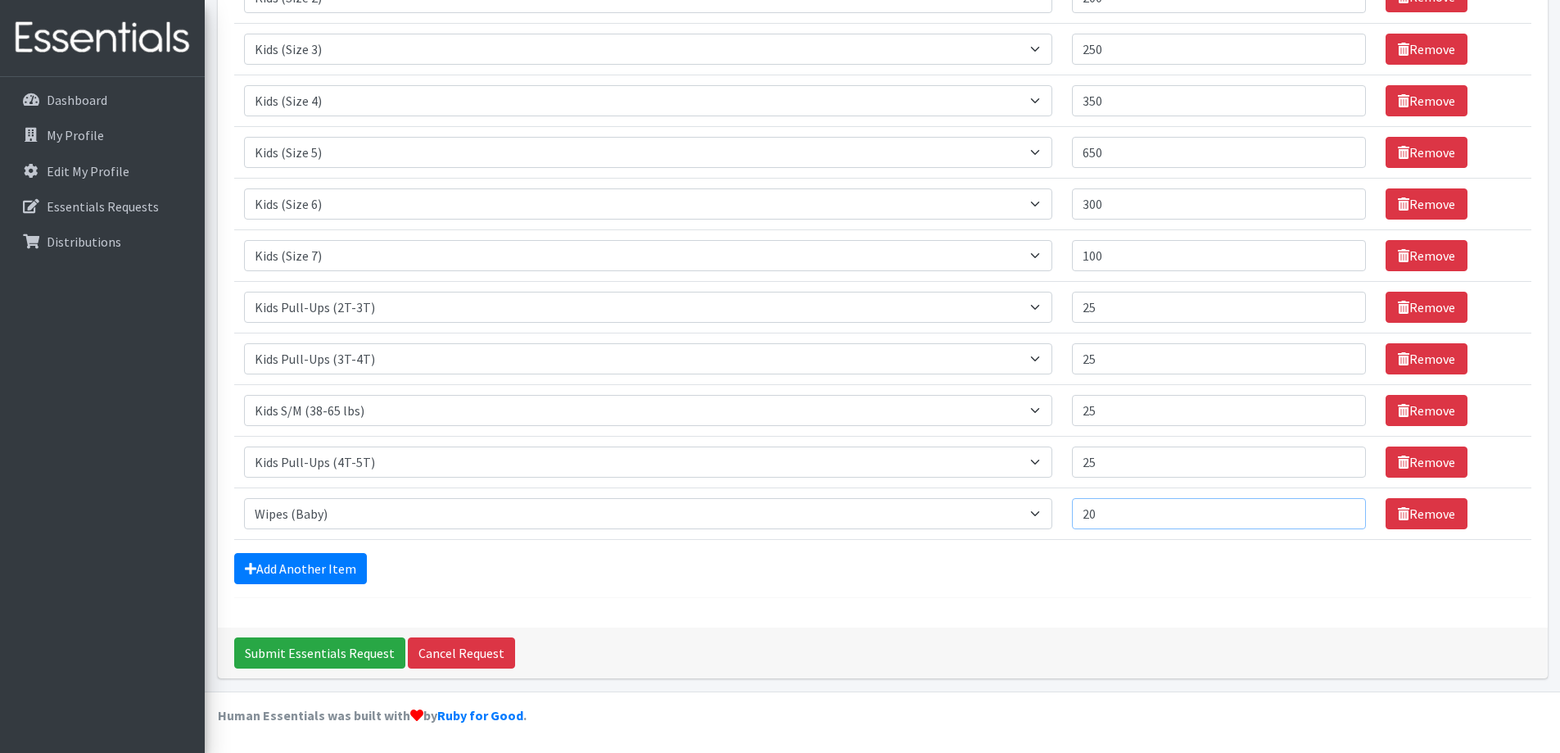
drag, startPoint x: 1118, startPoint y: 519, endPoint x: 1051, endPoint y: 521, distance: 67.2
click at [1051, 521] on tr "Item Requested Select an item Adult Briefs (Large/X-Large) Adult Briefs (Medium…" at bounding box center [883, 513] width 1298 height 52
type input "18"
click at [840, 584] on form "Comments: Item Requested Quantity Item Requested Select an item Adult Briefs (L…" at bounding box center [883, 219] width 1298 height 758
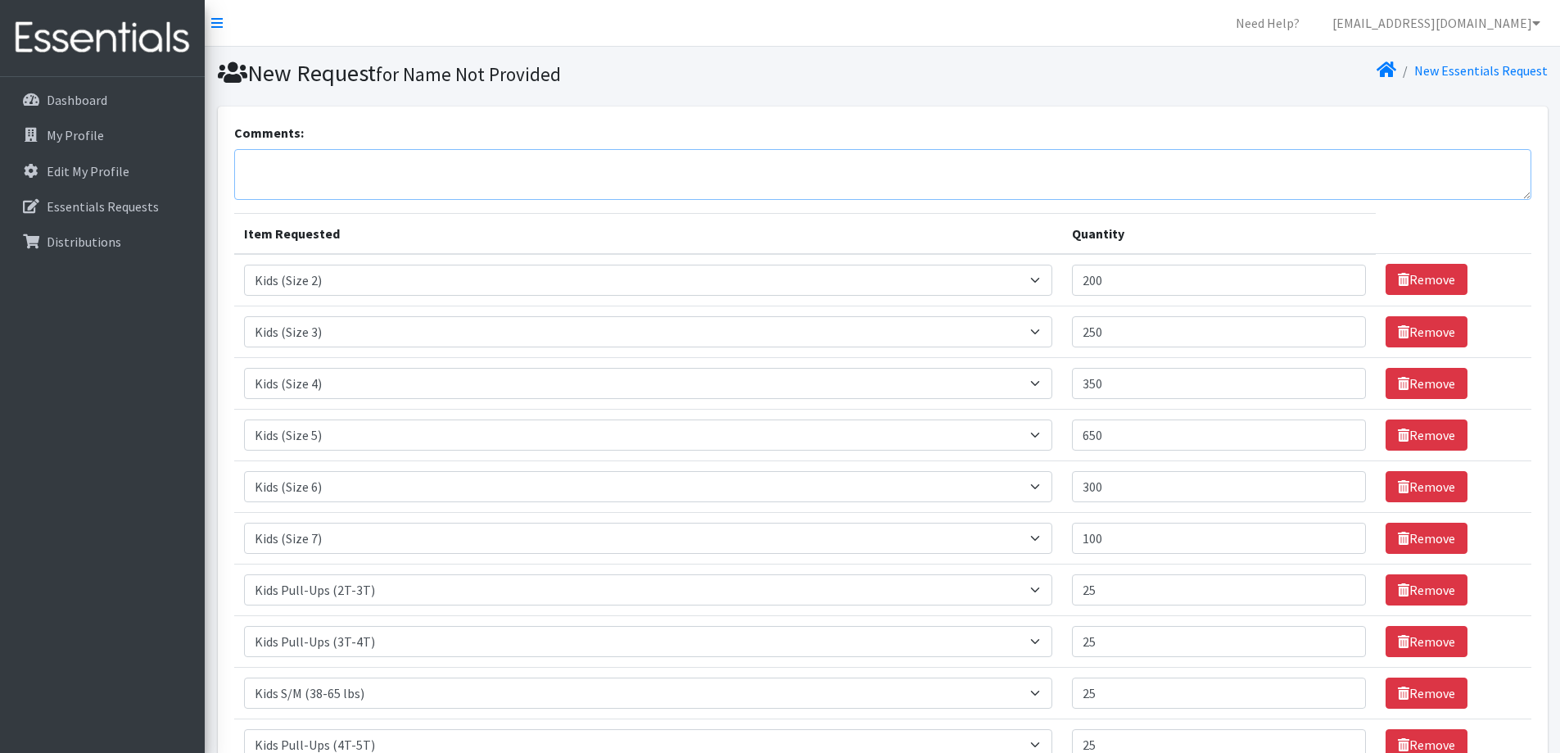
click at [249, 170] on textarea "Comments:" at bounding box center [883, 174] width 1298 height 51
drag, startPoint x: 247, startPoint y: 169, endPoint x: 286, endPoint y: 177, distance: 40.2
click at [286, 177] on textarea "If available: 50 si" at bounding box center [883, 174] width 1298 height 51
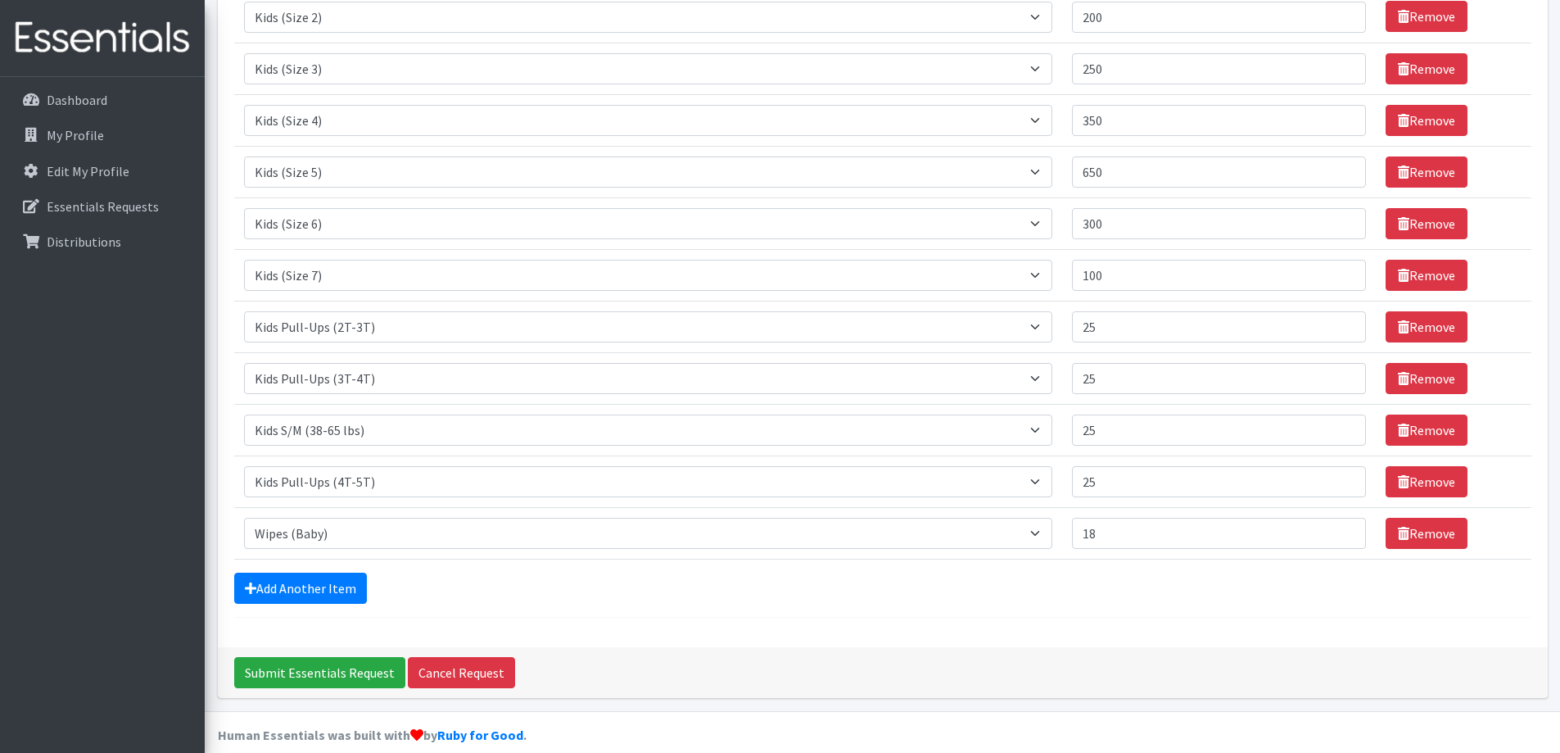
scroll to position [283, 0]
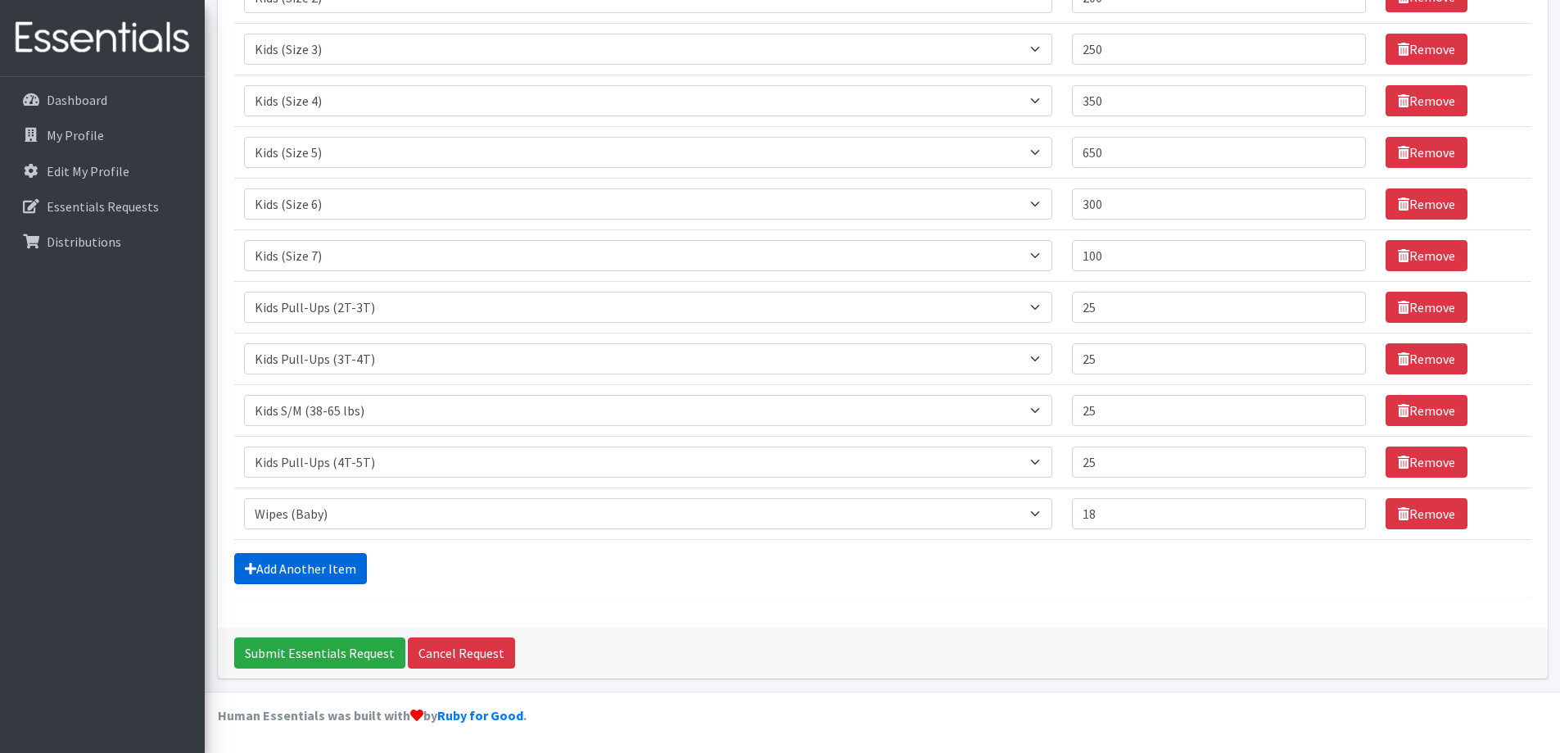
type textarea "If available: 50 size 4 Huggies Natural Sensitive 50 size 4 sensitive any brand…"
click at [281, 565] on link "Add Another Item" at bounding box center [300, 568] width 133 height 31
click at [306, 502] on select "Select an item Adult Briefs (Large/X-Large) Adult Briefs (Medium/Large) Adult B…" at bounding box center [648, 513] width 809 height 31
select select "4579"
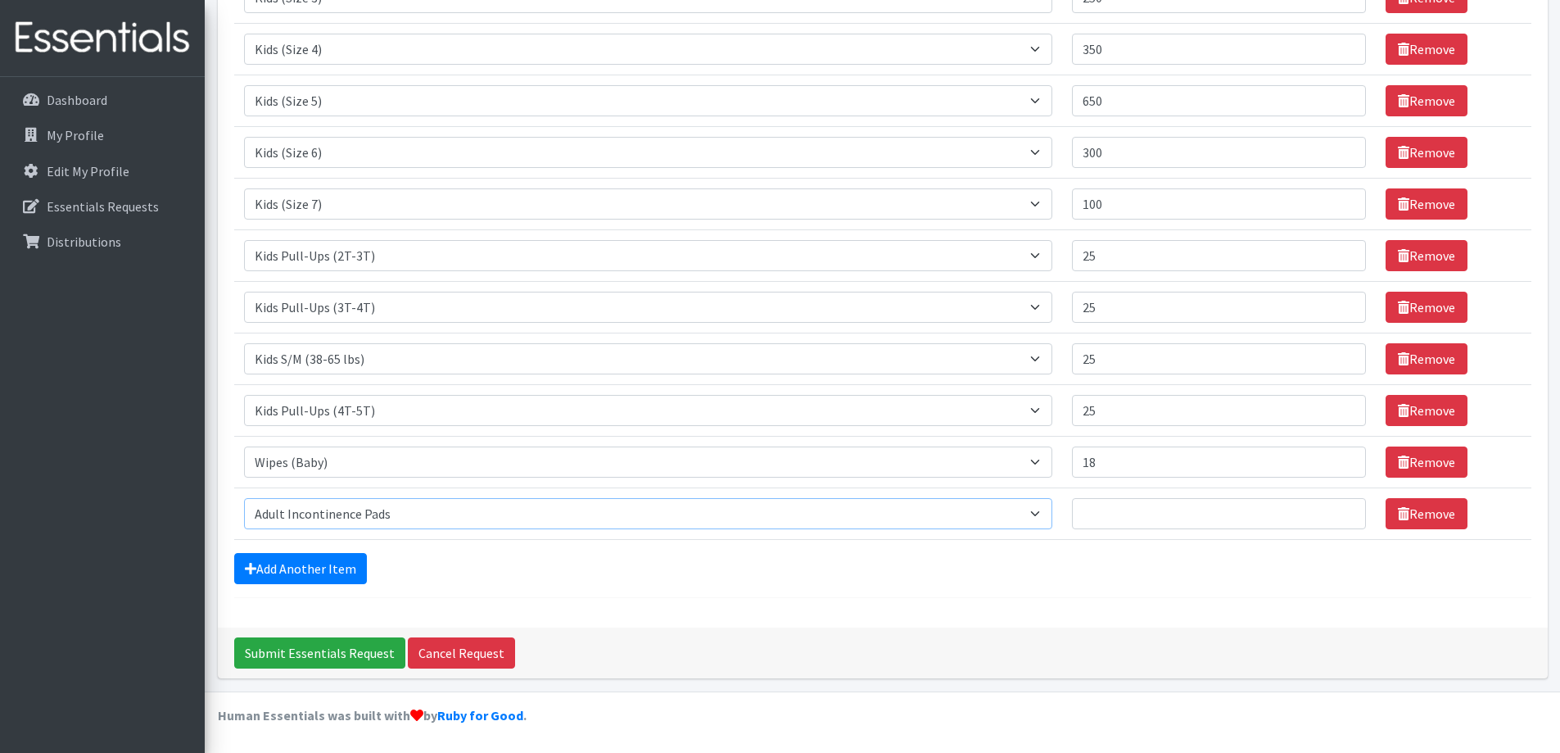
click at [244, 498] on select "Select an item Adult Briefs (Large/X-Large) Adult Briefs (Medium/Large) Adult B…" at bounding box center [648, 513] width 809 height 31
click at [1338, 517] on input "1" at bounding box center [1219, 513] width 294 height 31
click at [1104, 515] on input "1" at bounding box center [1219, 513] width 294 height 31
type input "2"
click at [1346, 510] on input "2" at bounding box center [1219, 513] width 294 height 31
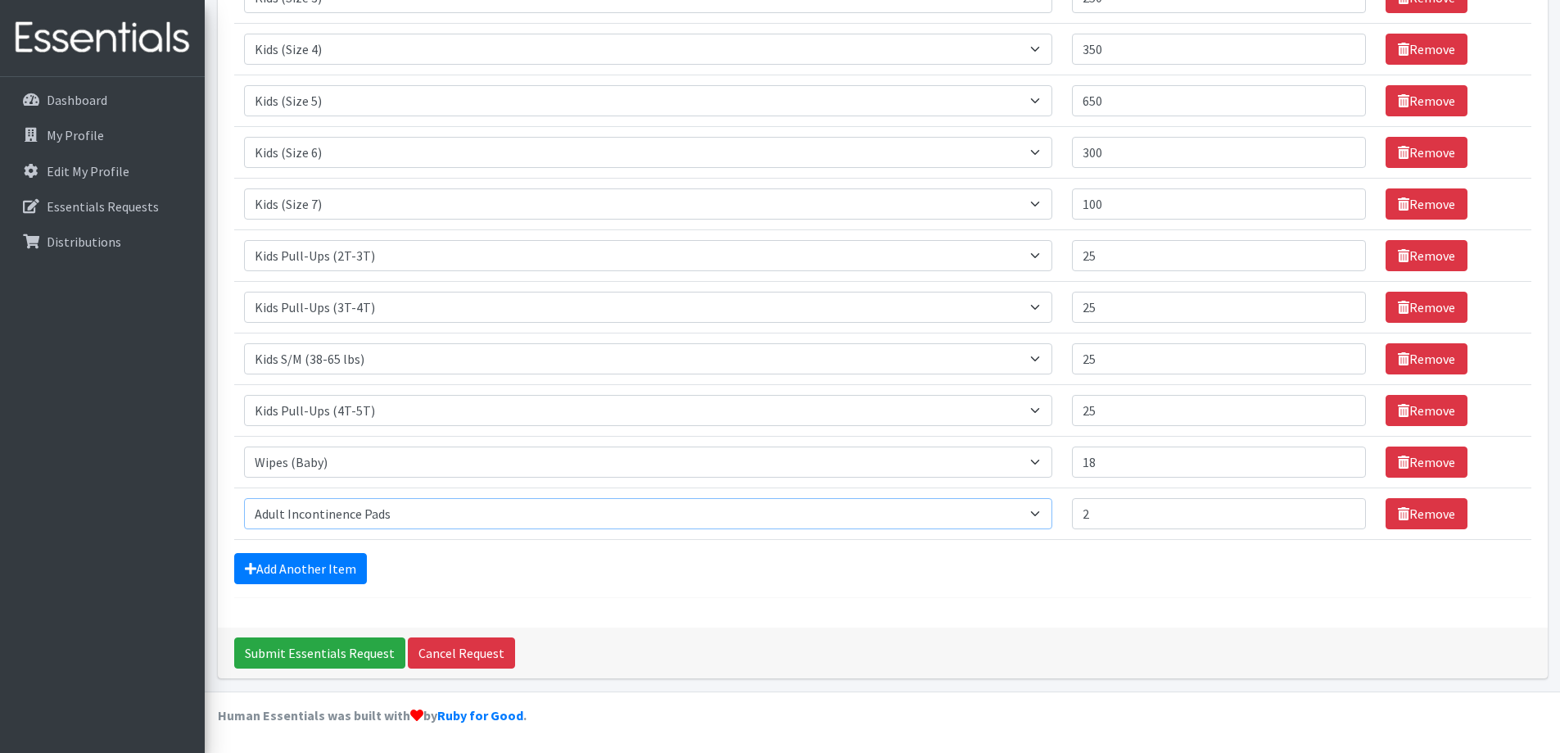
click at [403, 520] on select "Select an item Adult Briefs (Large/X-Large) Adult Briefs (Medium/Large) Adult B…" at bounding box center [648, 513] width 809 height 31
select select "15032"
click at [244, 498] on select "Select an item Adult Briefs (Large/X-Large) Adult Briefs (Medium/Large) Adult B…" at bounding box center [648, 513] width 809 height 31
click at [1100, 514] on input "2" at bounding box center [1219, 513] width 294 height 31
drag, startPoint x: 1101, startPoint y: 514, endPoint x: 1076, endPoint y: 514, distance: 25.4
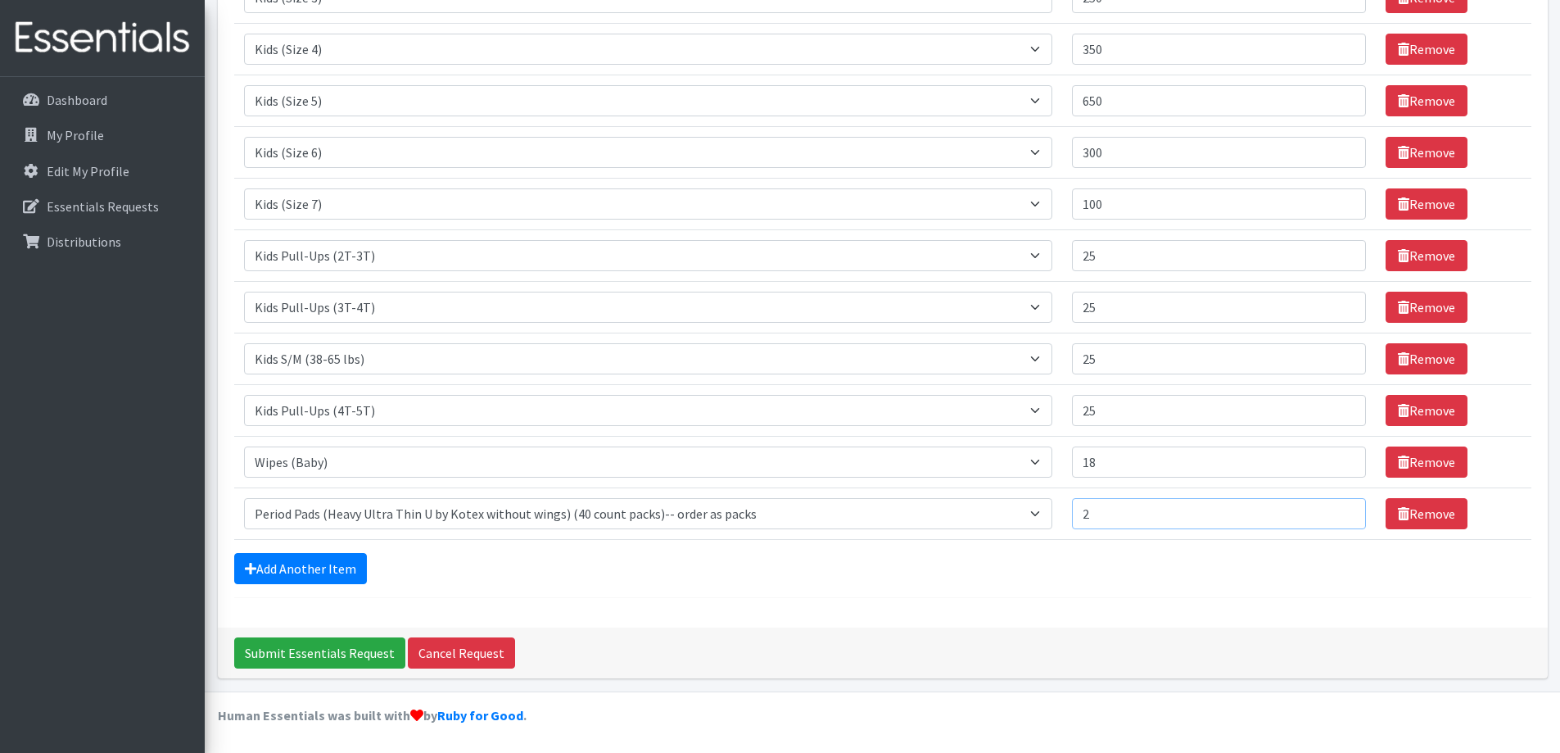
click at [1076, 514] on td "Quantity 2" at bounding box center [1219, 513] width 314 height 52
type input "1"
click at [1432, 508] on link "Remove" at bounding box center [1427, 513] width 82 height 31
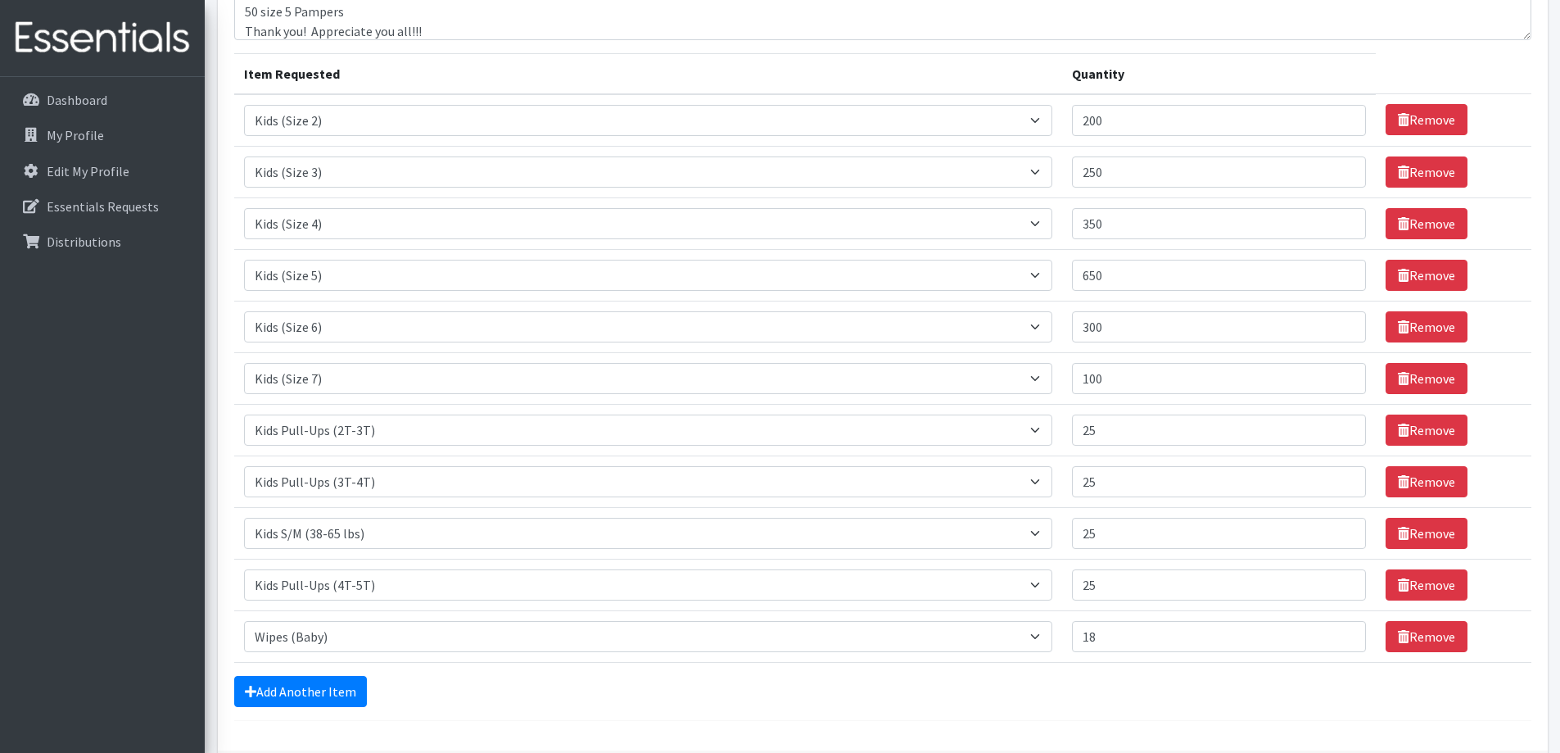
scroll to position [283, 0]
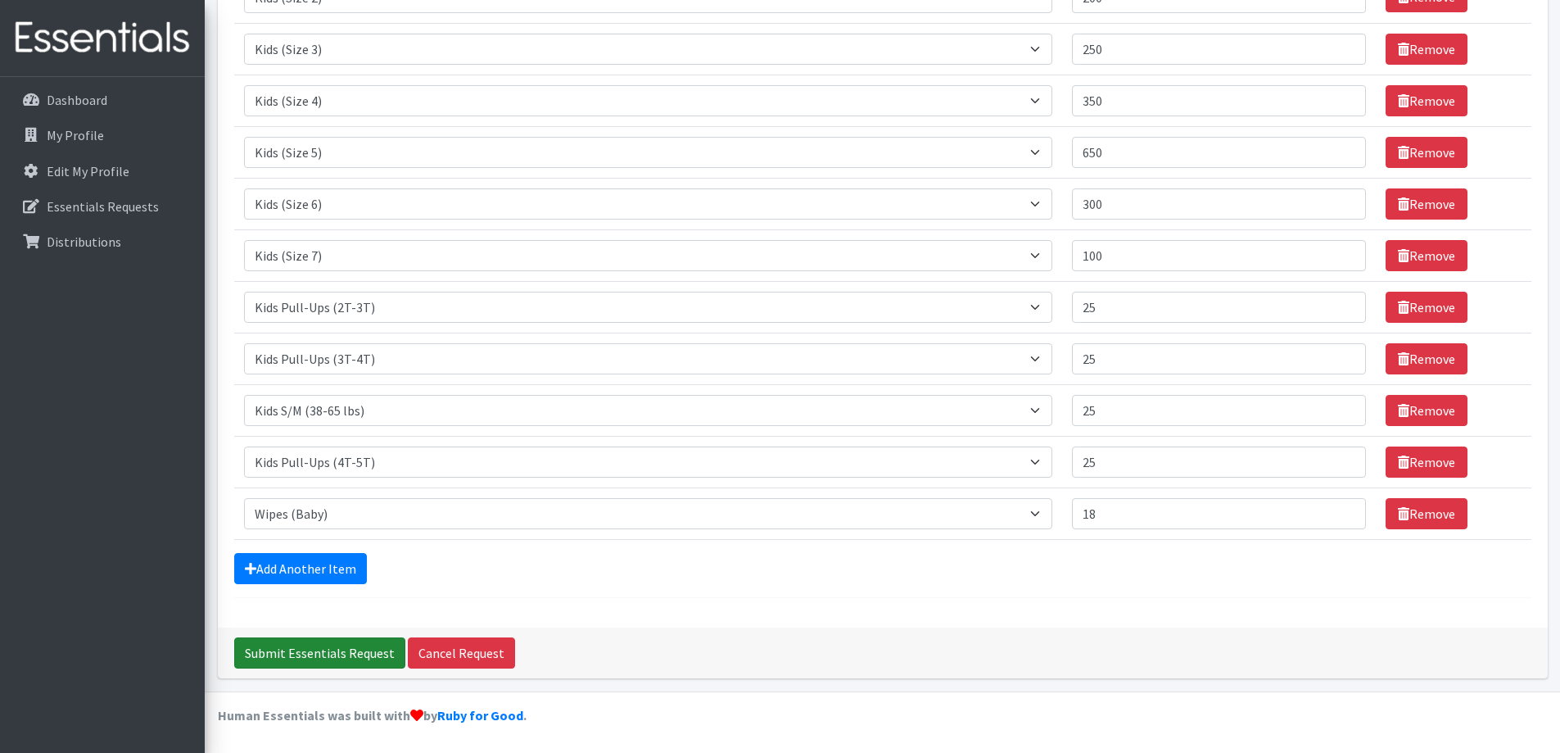
click at [339, 654] on input "Submit Essentials Request" at bounding box center [319, 652] width 171 height 31
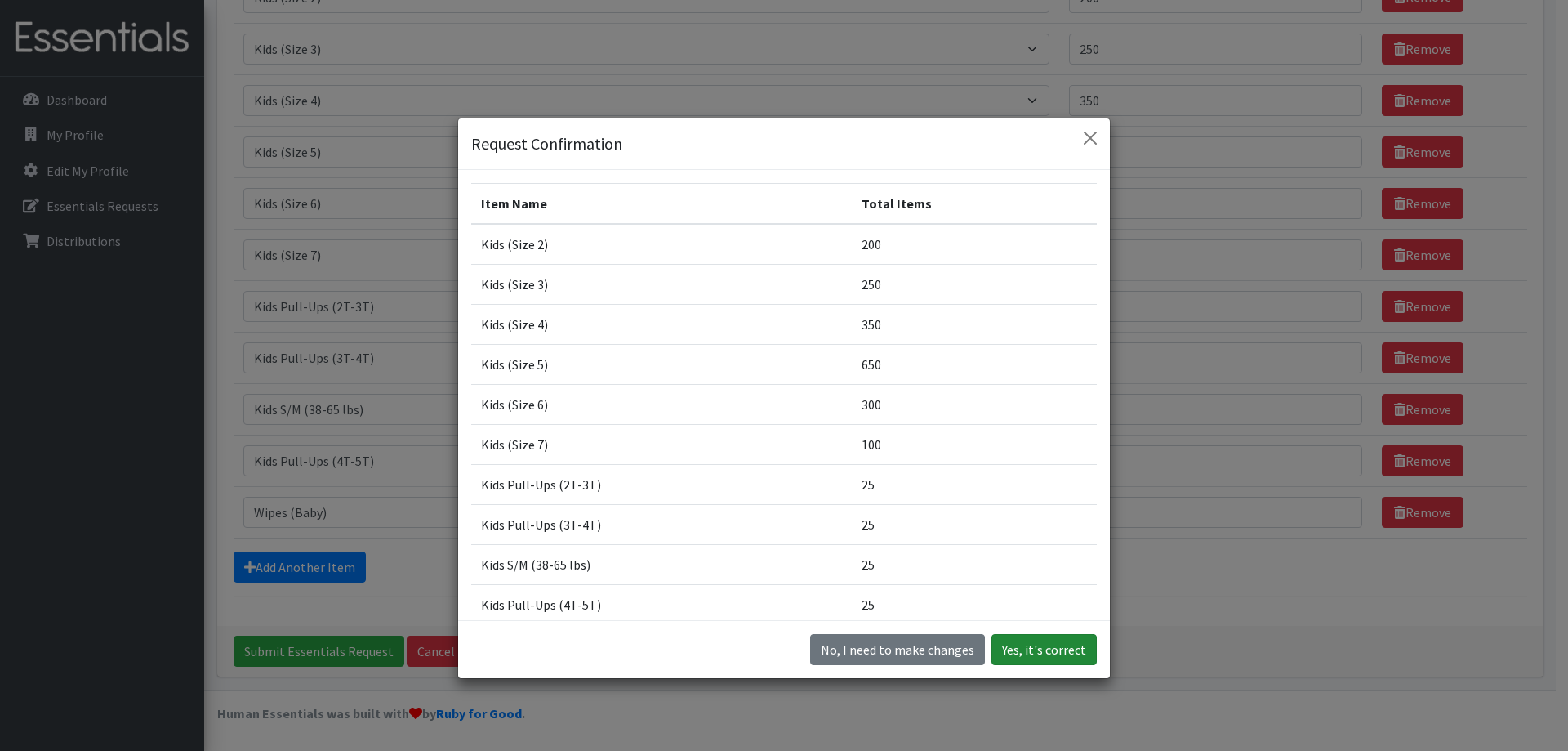
drag, startPoint x: 1046, startPoint y: 649, endPoint x: 726, endPoint y: 783, distance: 346.9
click at [726, 750] on html "Need Help? [EMAIL_ADDRESS][DOMAIN_NAME] Organization Settings My Co-Workers My …" at bounding box center [784, 233] width 1568 height 1032
click at [1059, 647] on button "Yes, it's correct" at bounding box center [1044, 649] width 106 height 31
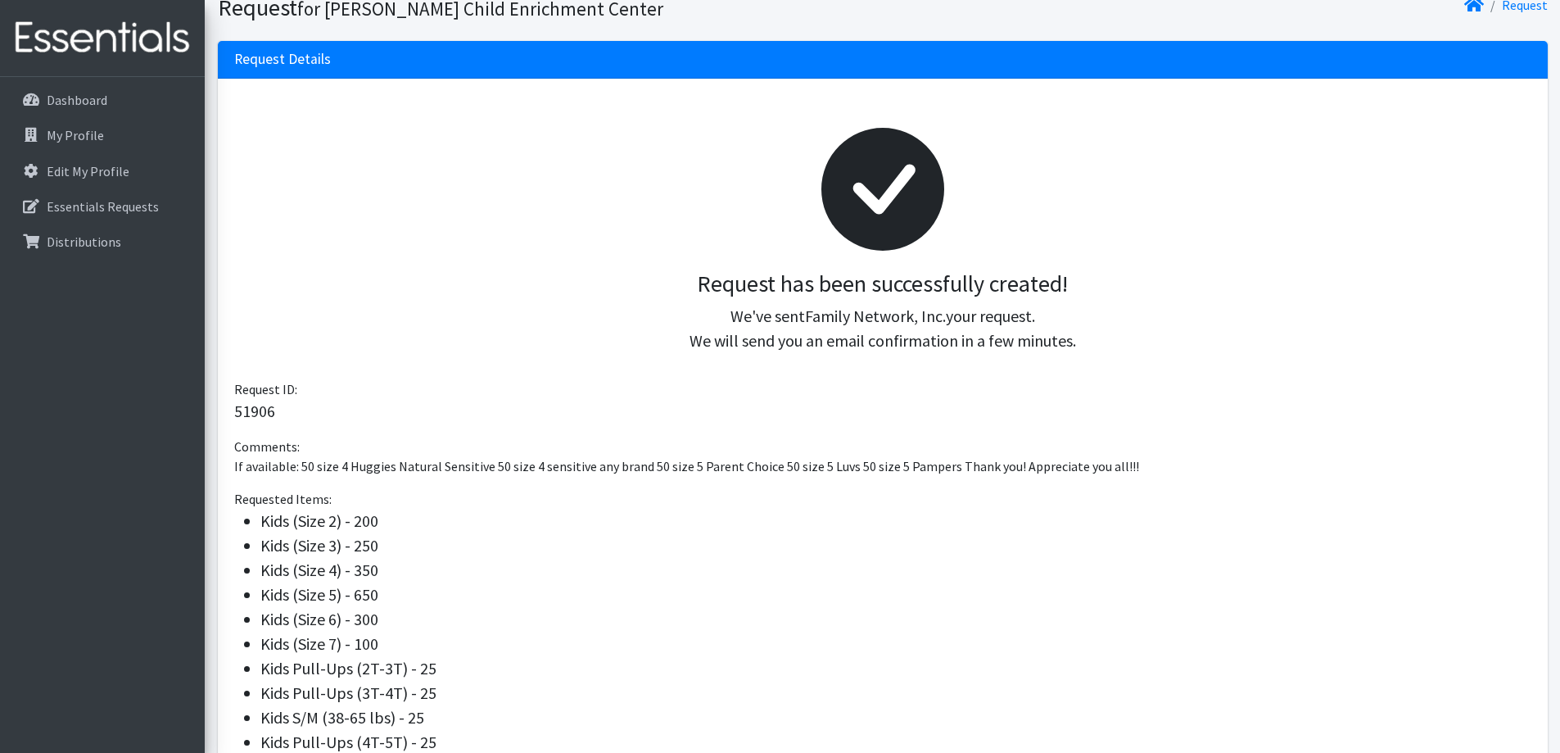
scroll to position [351, 0]
